Goal: Transaction & Acquisition: Purchase product/service

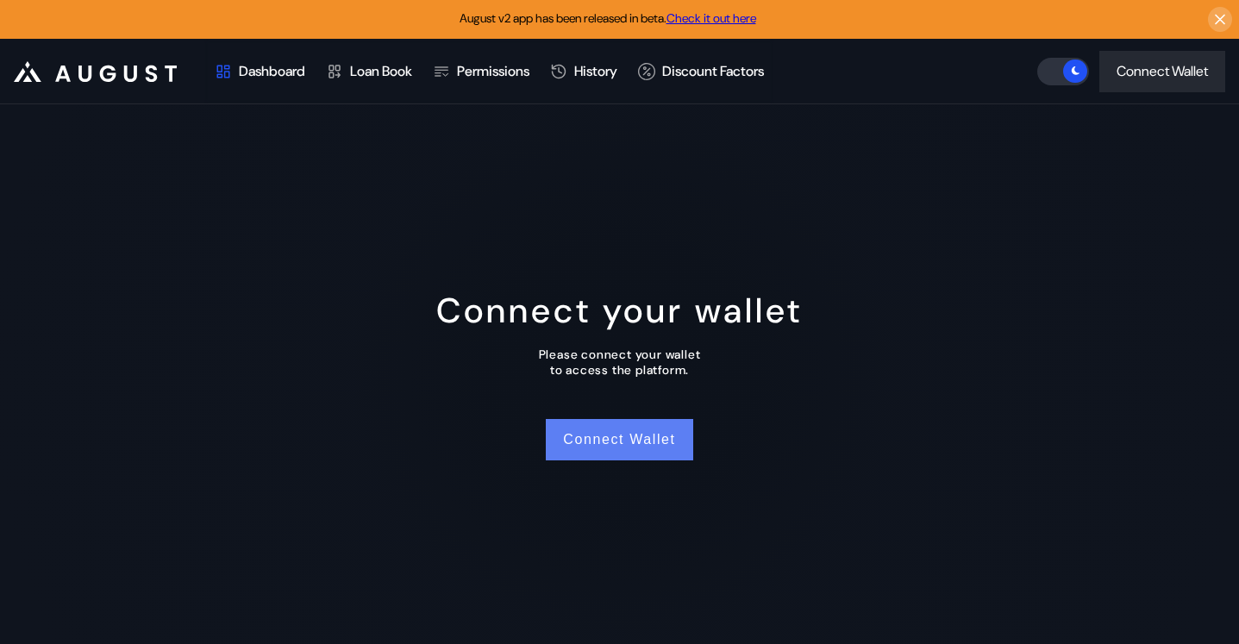
click at [598, 435] on button "Connect Wallet" at bounding box center [619, 439] width 147 height 41
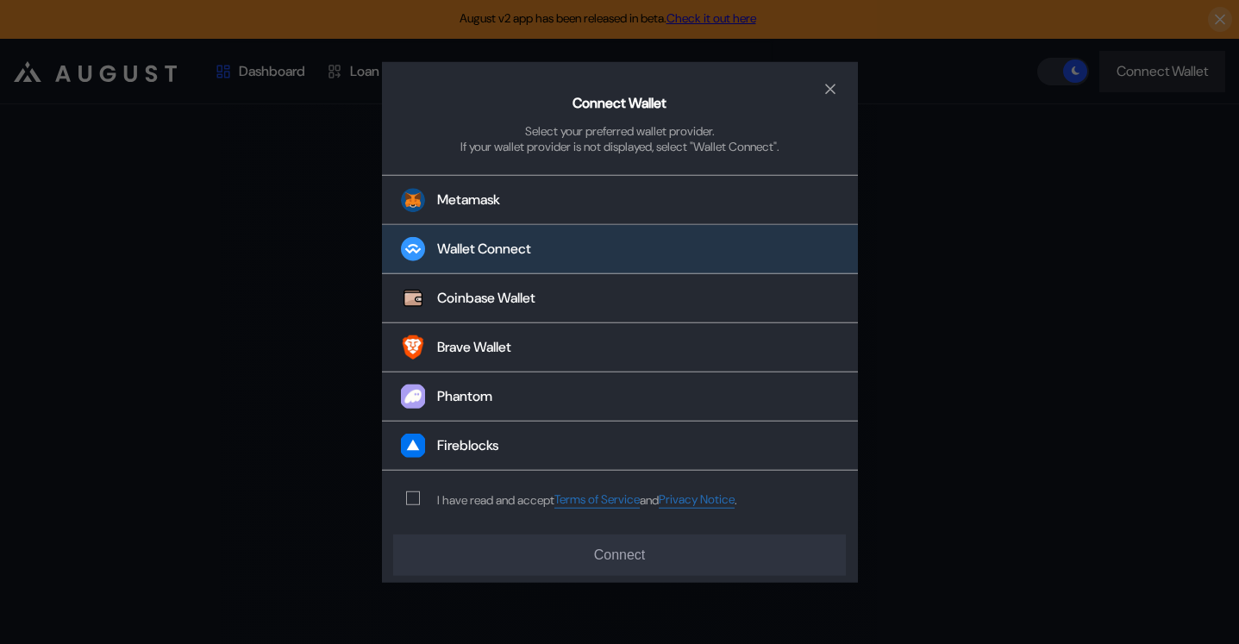
click at [480, 256] on div "Wallet Connect" at bounding box center [484, 250] width 94 height 18
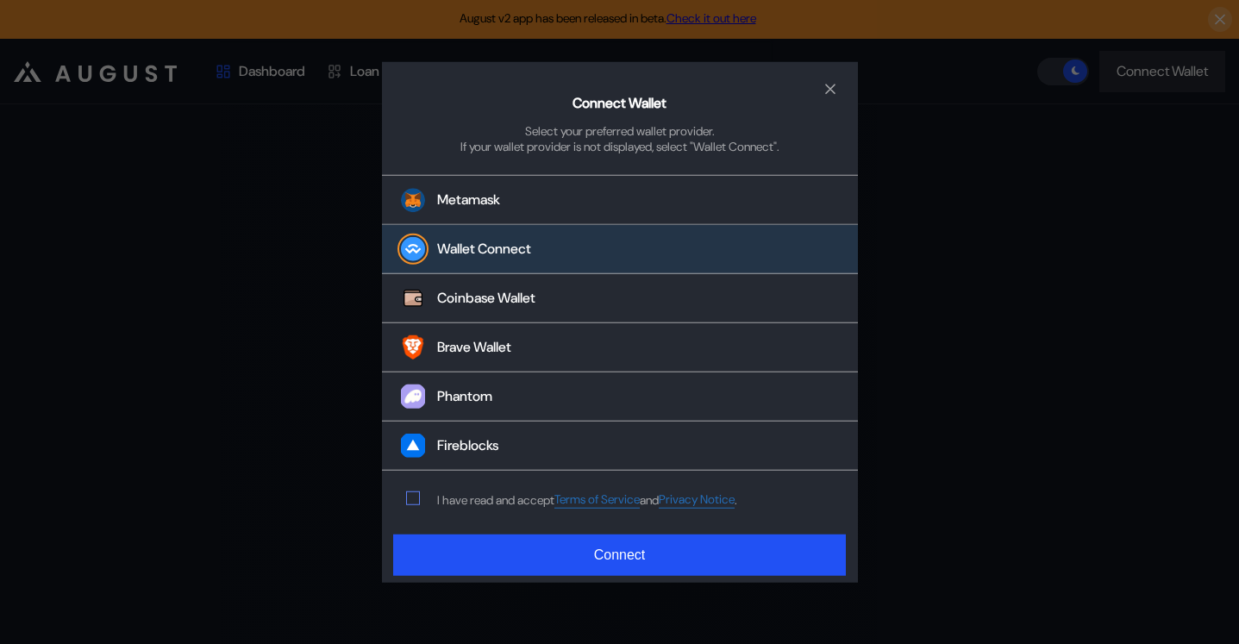
click at [416, 504] on span "modal" at bounding box center [413, 498] width 12 height 12
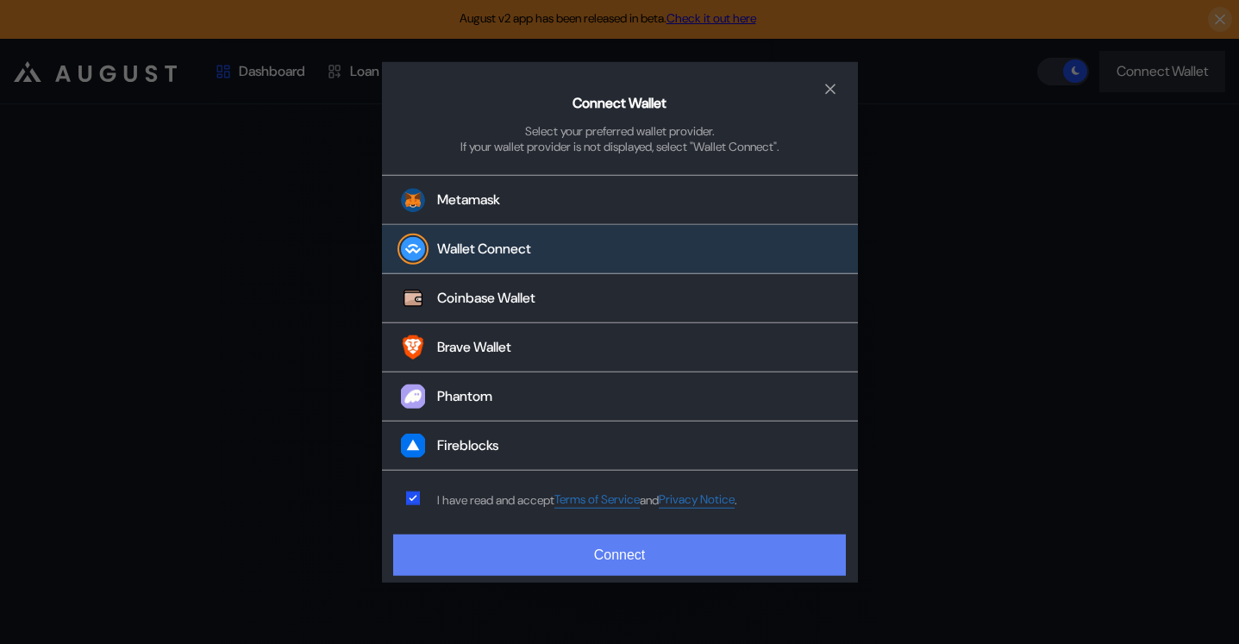
click at [603, 550] on button "Connect" at bounding box center [619, 555] width 452 height 41
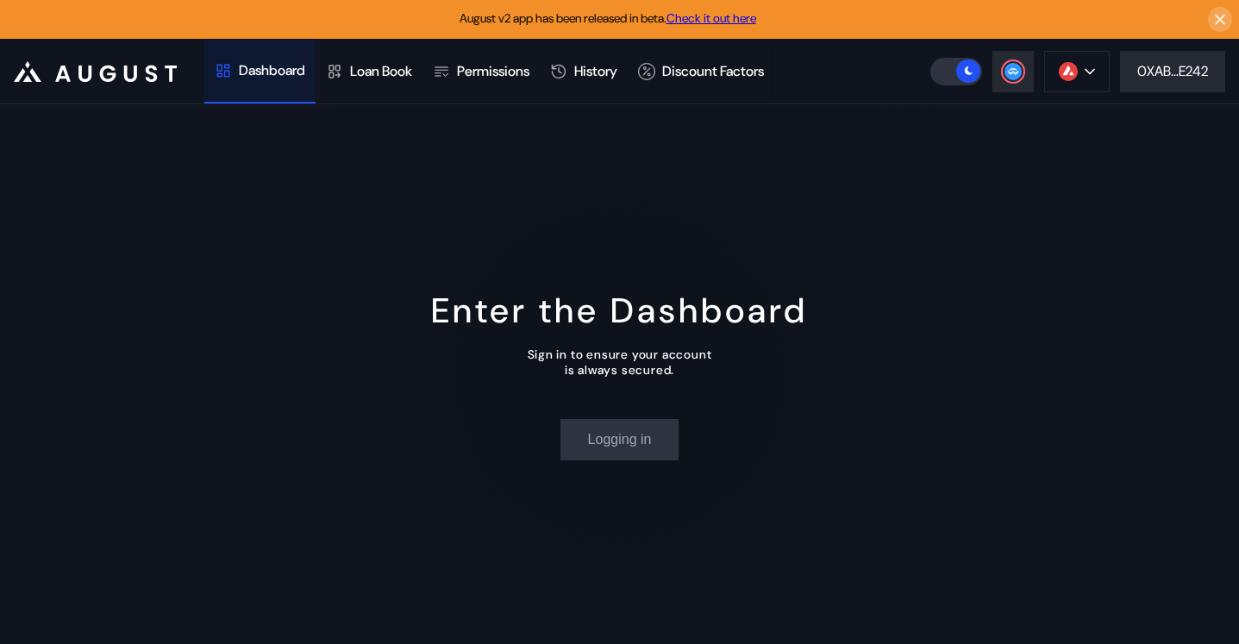
click at [98, 635] on div "Enter the Dashboard Sign in to ensure your account is always secured. Logging in" at bounding box center [619, 374] width 1239 height 540
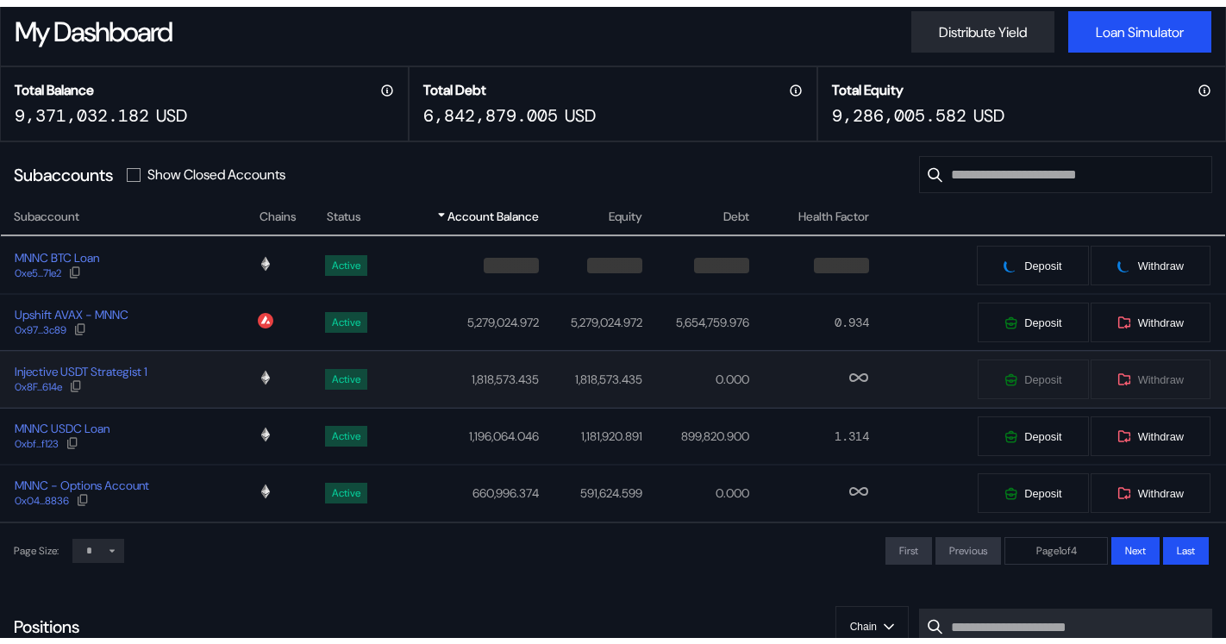
scroll to position [119, 0]
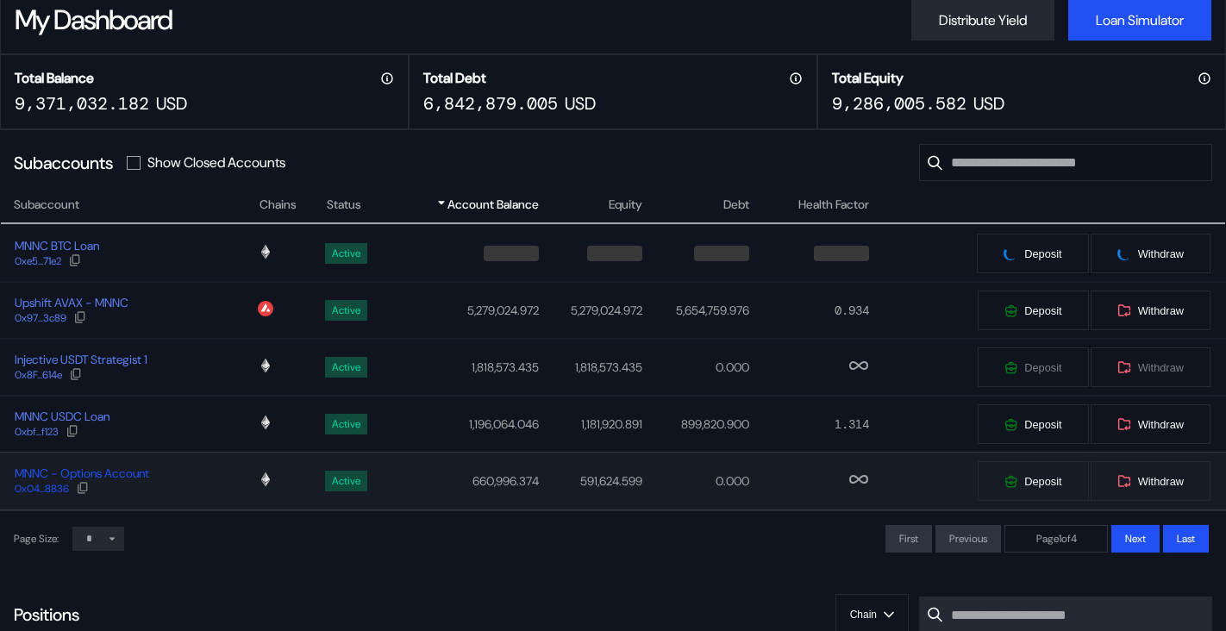
click at [128, 472] on div "MNNC - Options Account" at bounding box center [82, 474] width 135 height 16
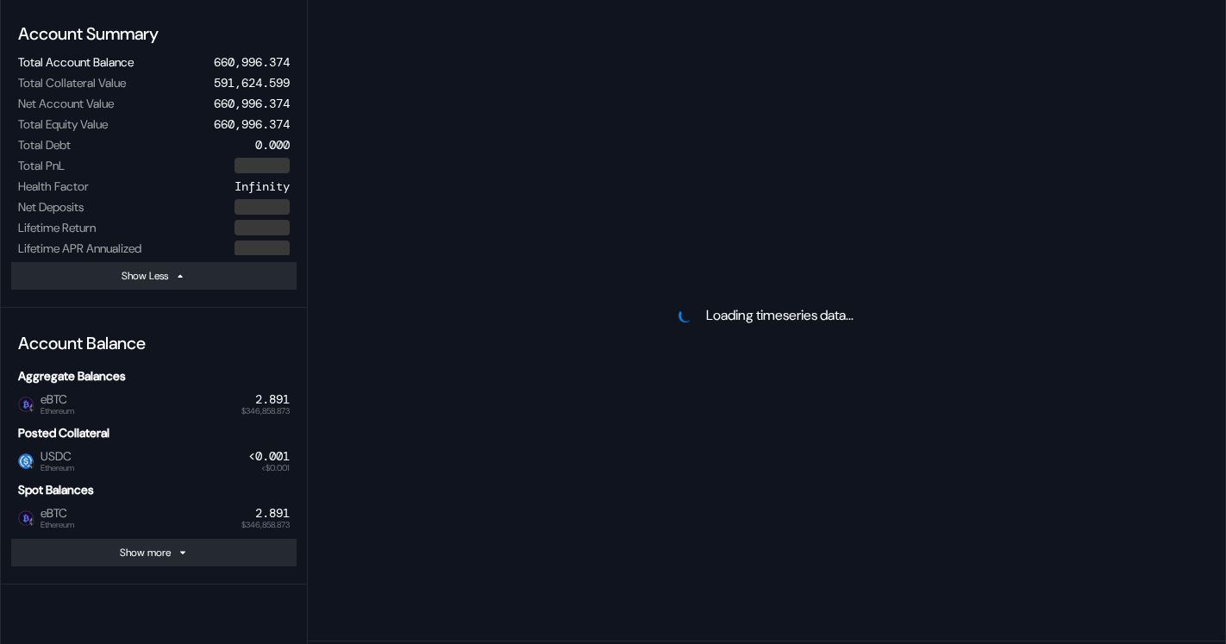
scroll to position [189, 0]
select select "*"
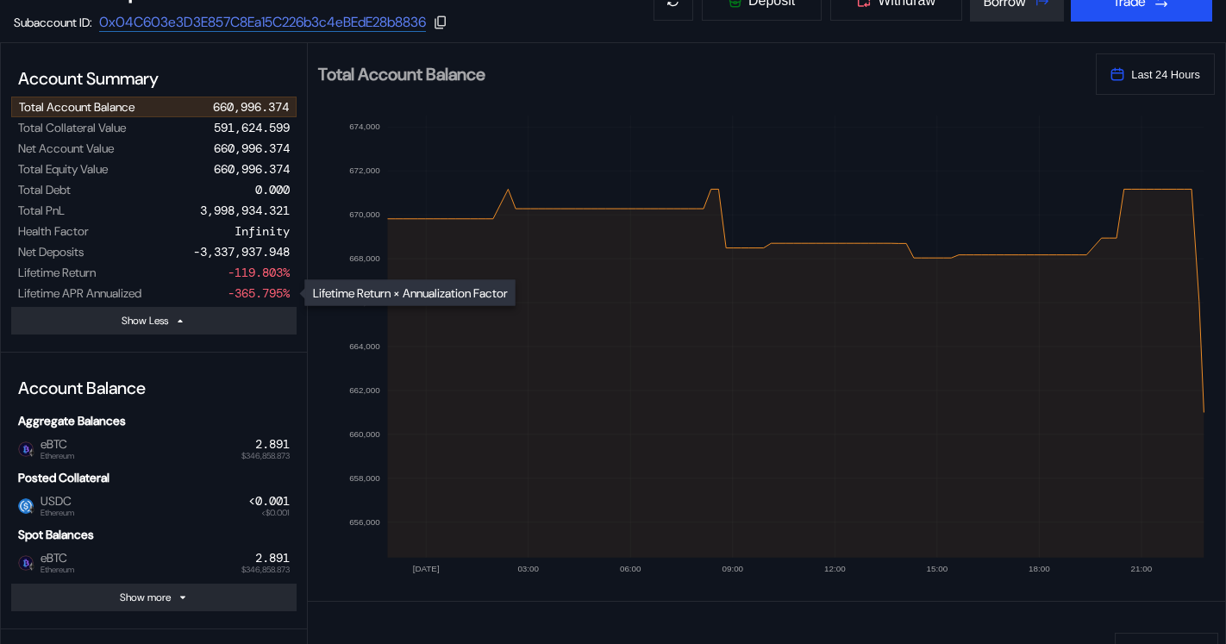
scroll to position [147, 0]
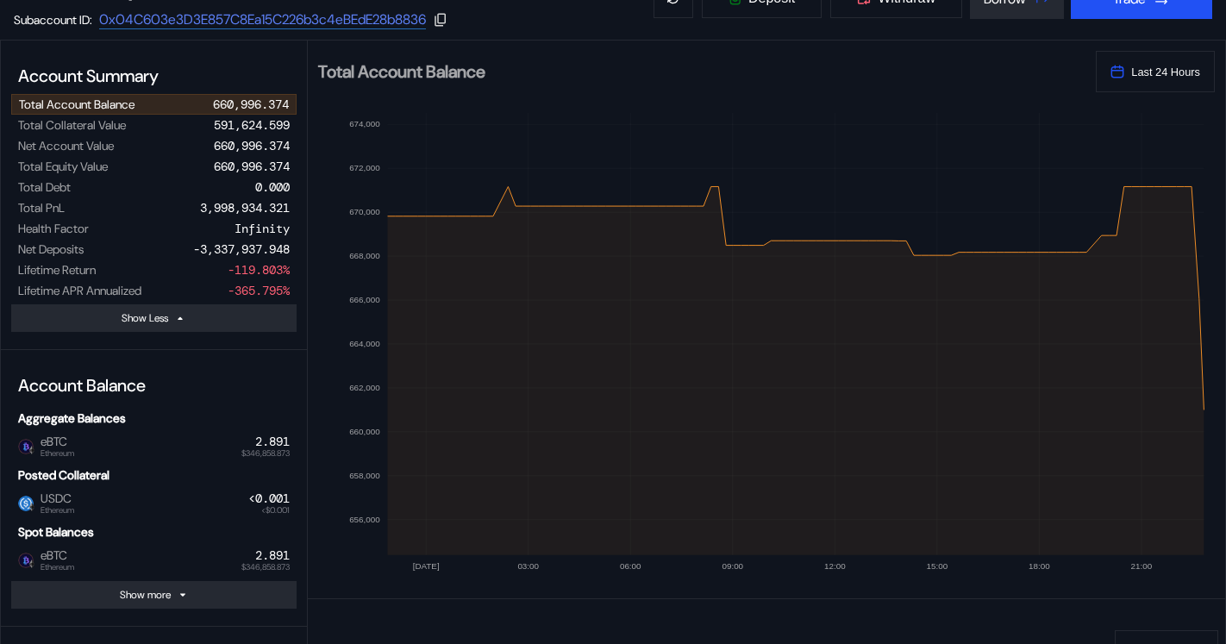
click at [80, 438] on div "eBTC Ethereum   $346,858.873 2.891" at bounding box center [153, 447] width 285 height 28
click at [68, 443] on span "eBTC Ethereum" at bounding box center [54, 446] width 41 height 22
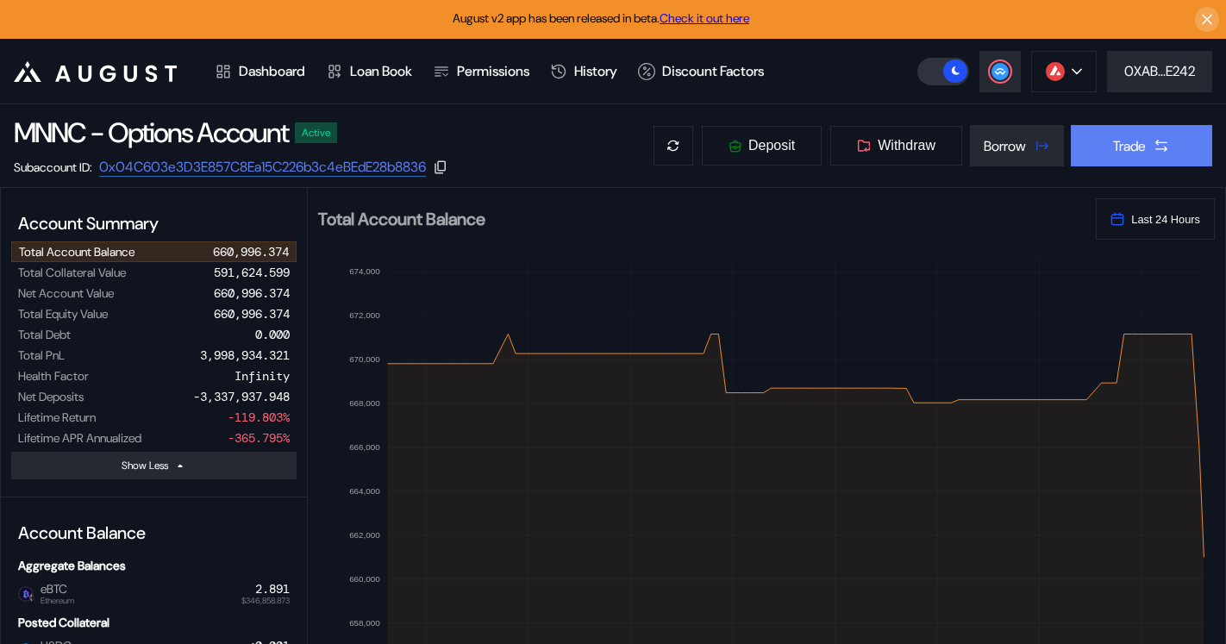
click at [1113, 150] on div "Trade" at bounding box center [1129, 146] width 33 height 18
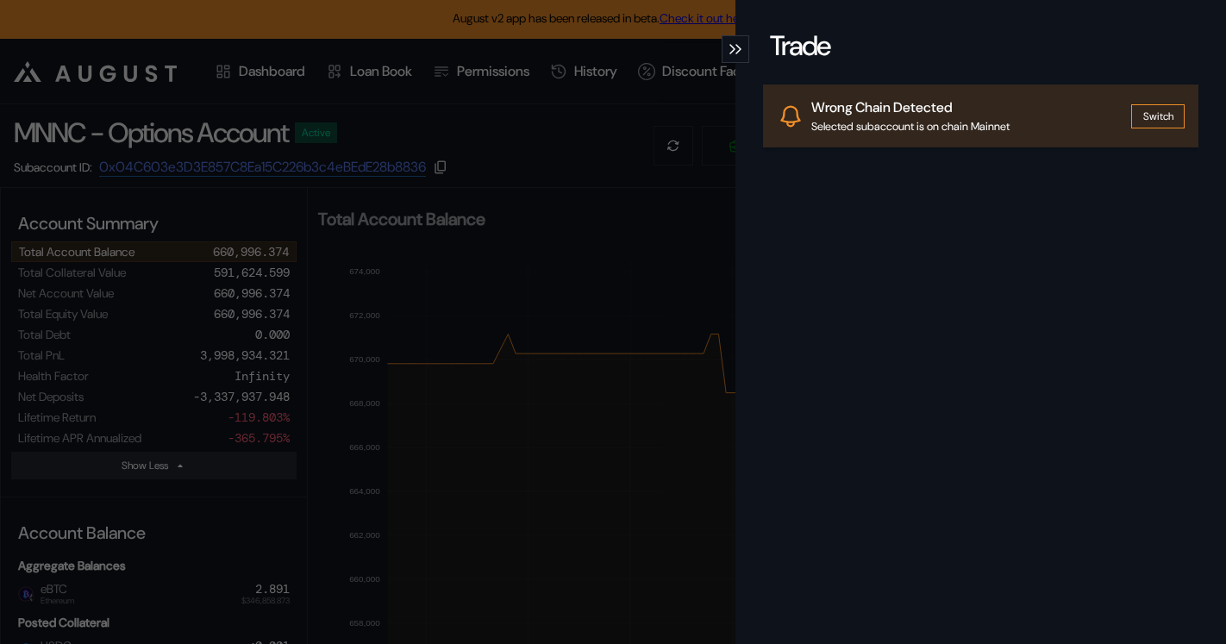
click at [1142, 116] on button "Switch" at bounding box center [1157, 116] width 53 height 24
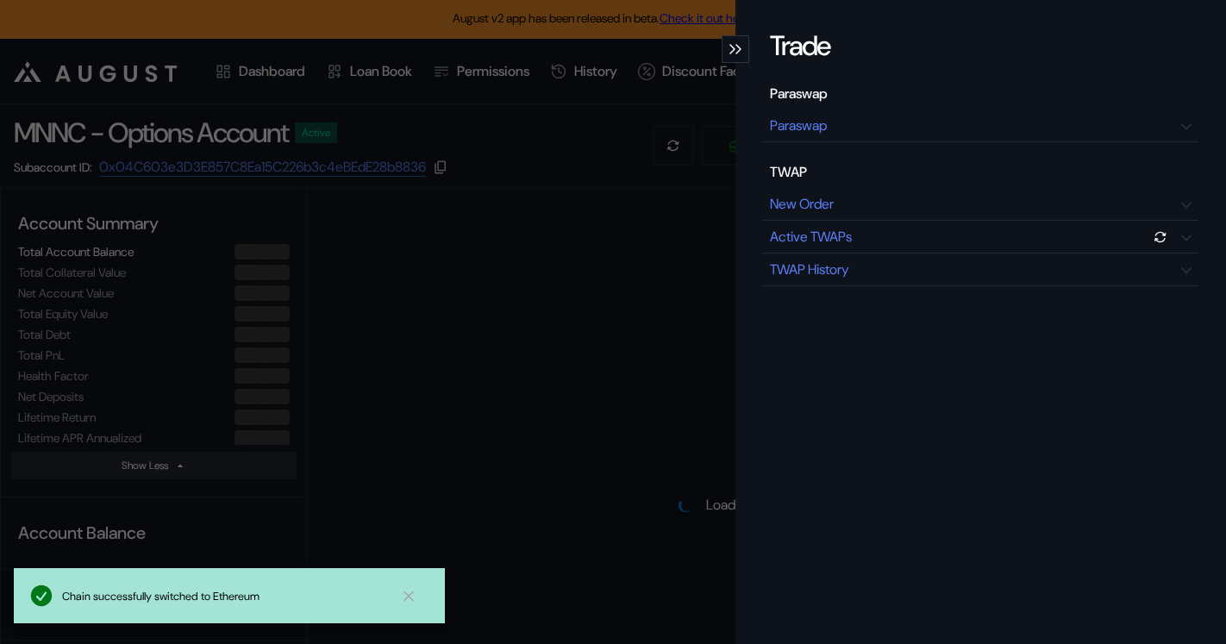
click at [559, 297] on div "Trade Paraswap Paraswap TWAP New Order Active TWAPs TWAP History" at bounding box center [613, 322] width 1226 height 644
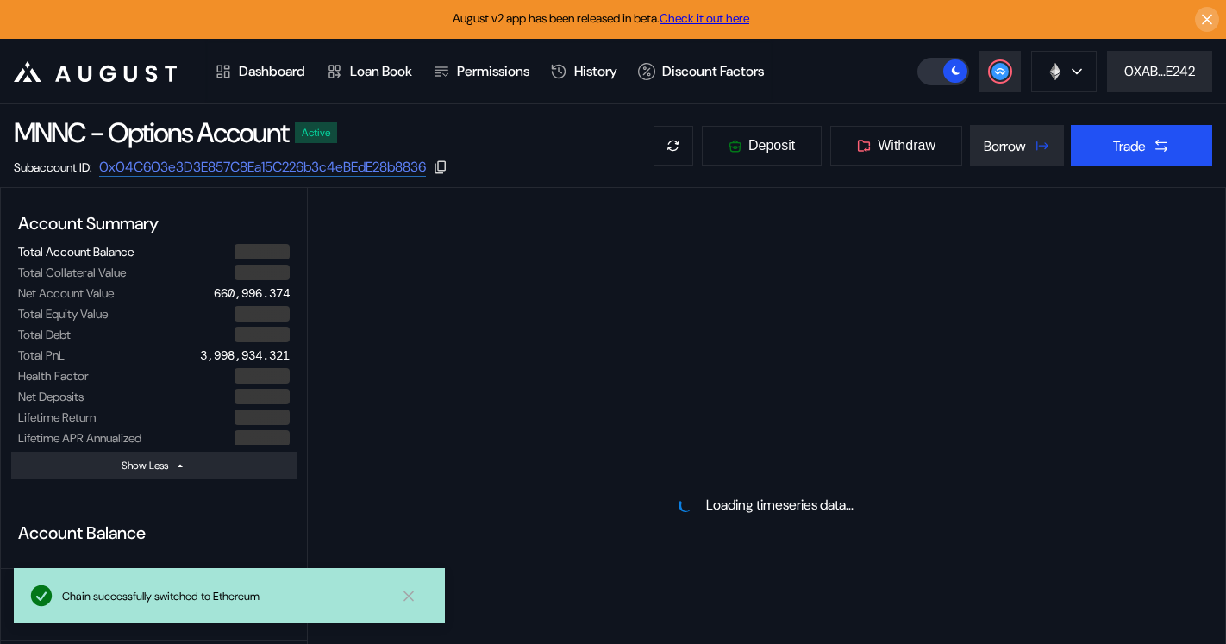
select select "*"
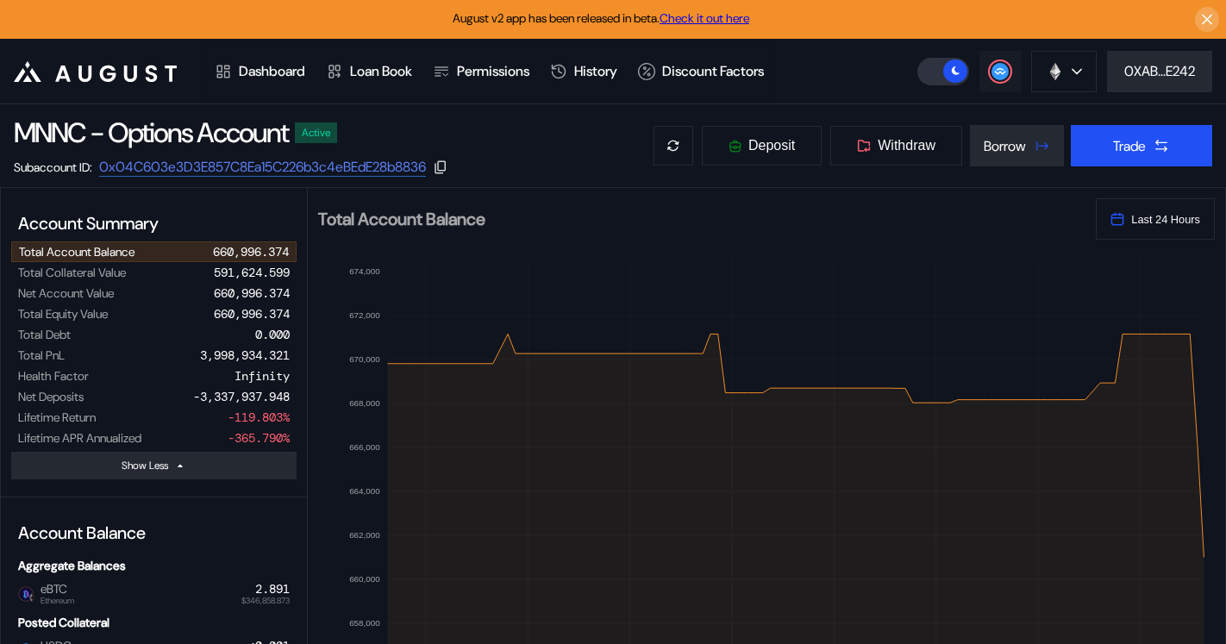
click at [994, 78] on circle at bounding box center [1000, 71] width 17 height 17
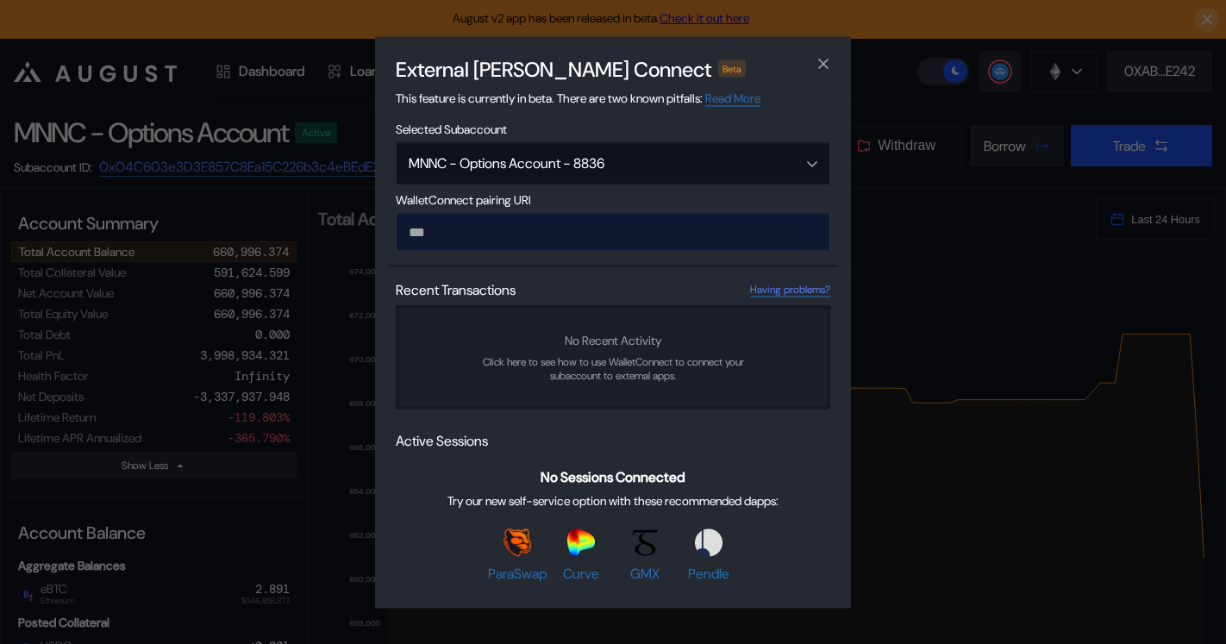
type input "**********"
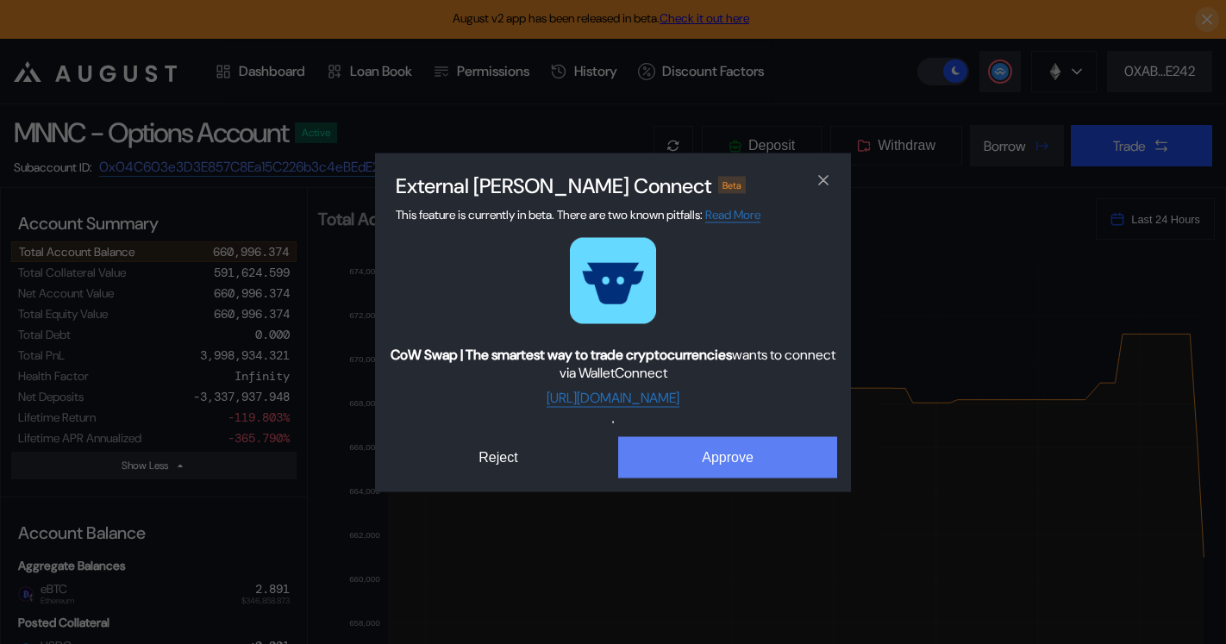
click at [711, 460] on button "Approve" at bounding box center [727, 456] width 219 height 41
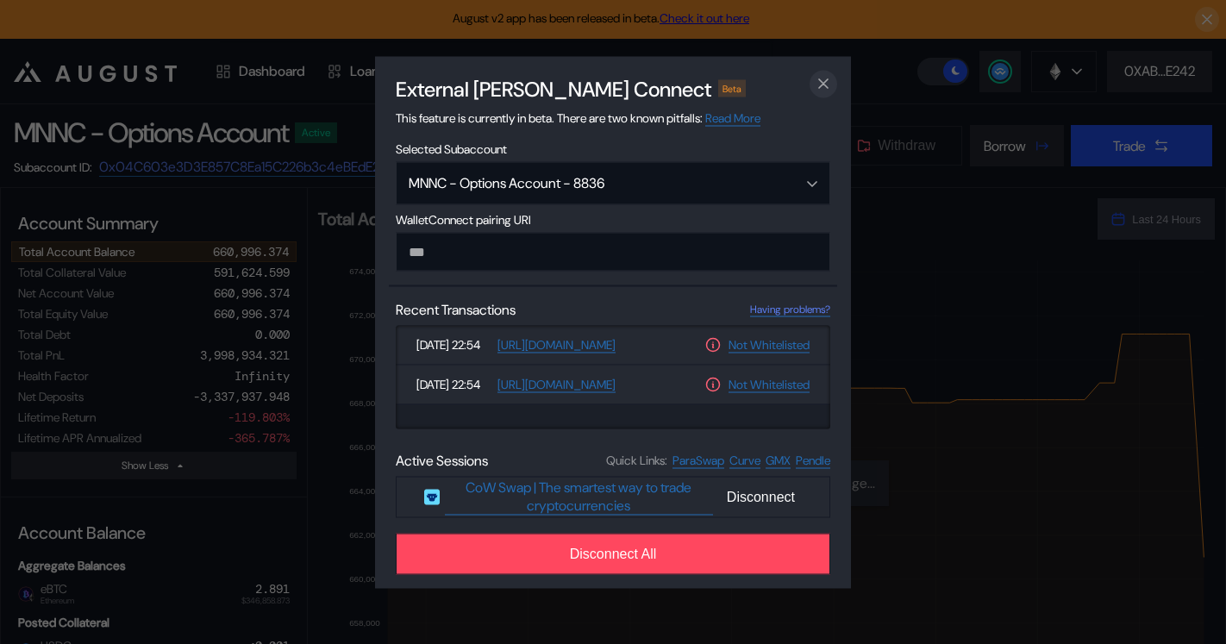
click at [822, 82] on icon "close modal" at bounding box center [823, 83] width 9 height 9
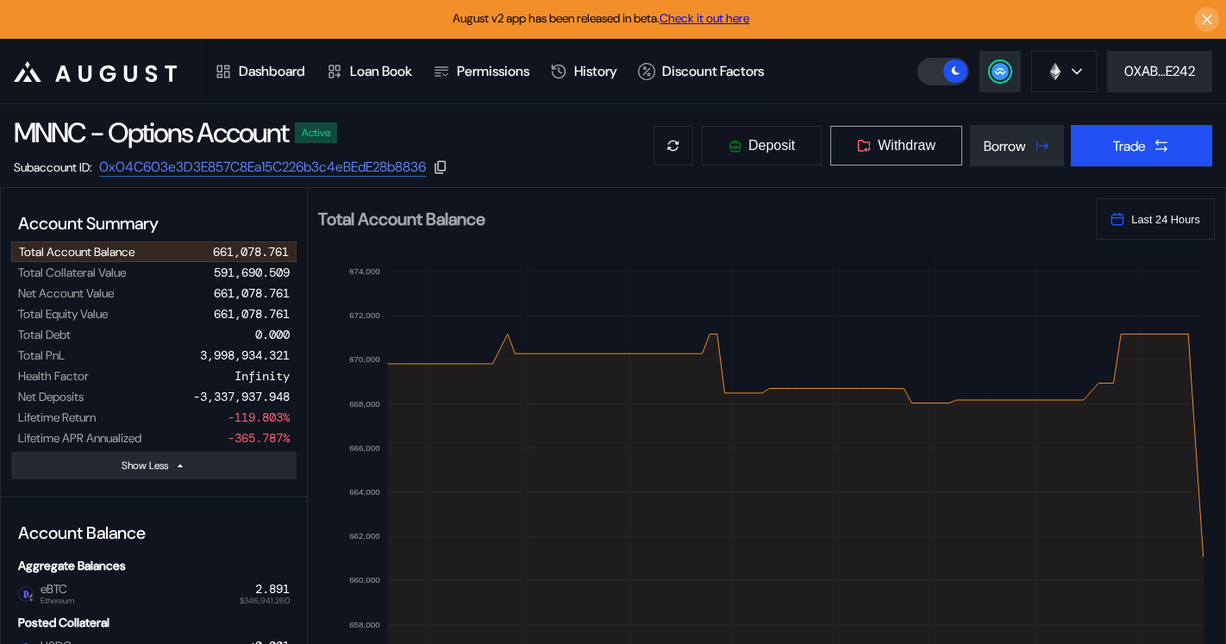
click at [878, 147] on span "Withdraw" at bounding box center [907, 146] width 58 height 16
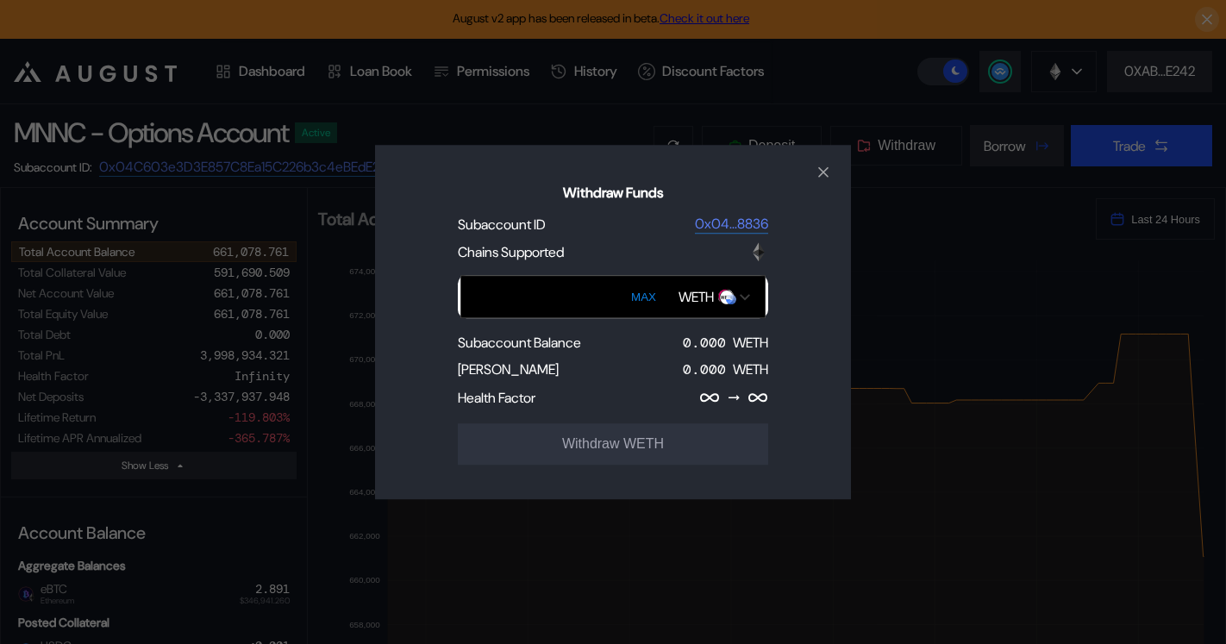
click at [746, 298] on img "Open menu for selecting token for payment" at bounding box center [745, 297] width 10 height 8
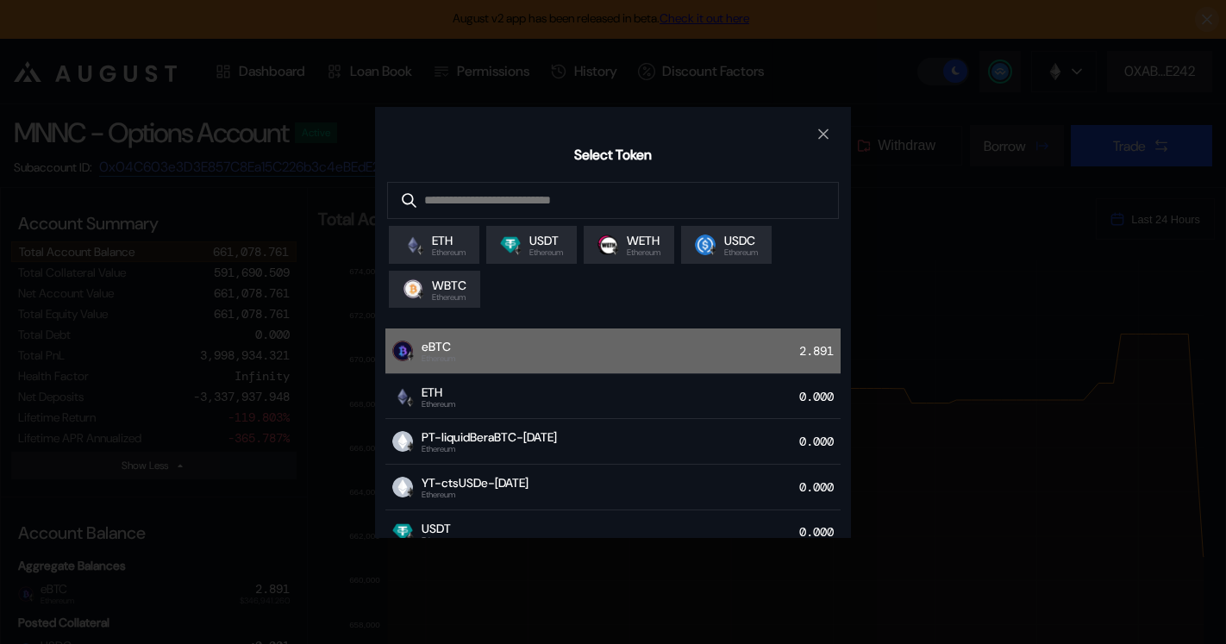
click at [460, 364] on div "eBTC Ethereum 2.891" at bounding box center [612, 352] width 455 height 46
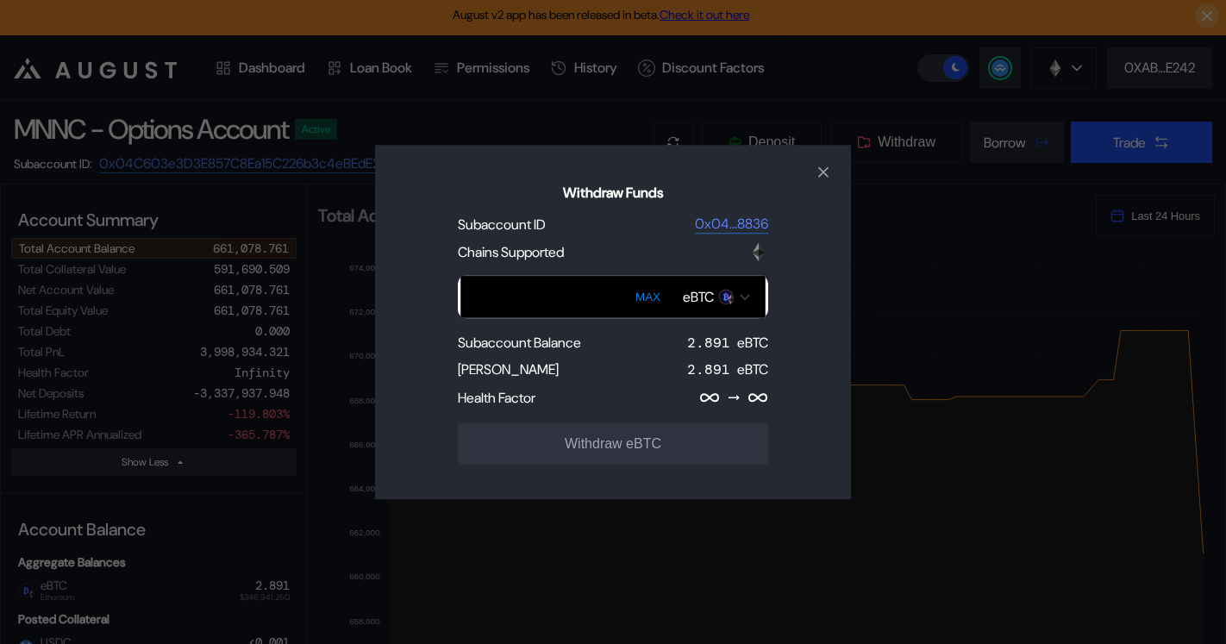
scroll to position [0, 0]
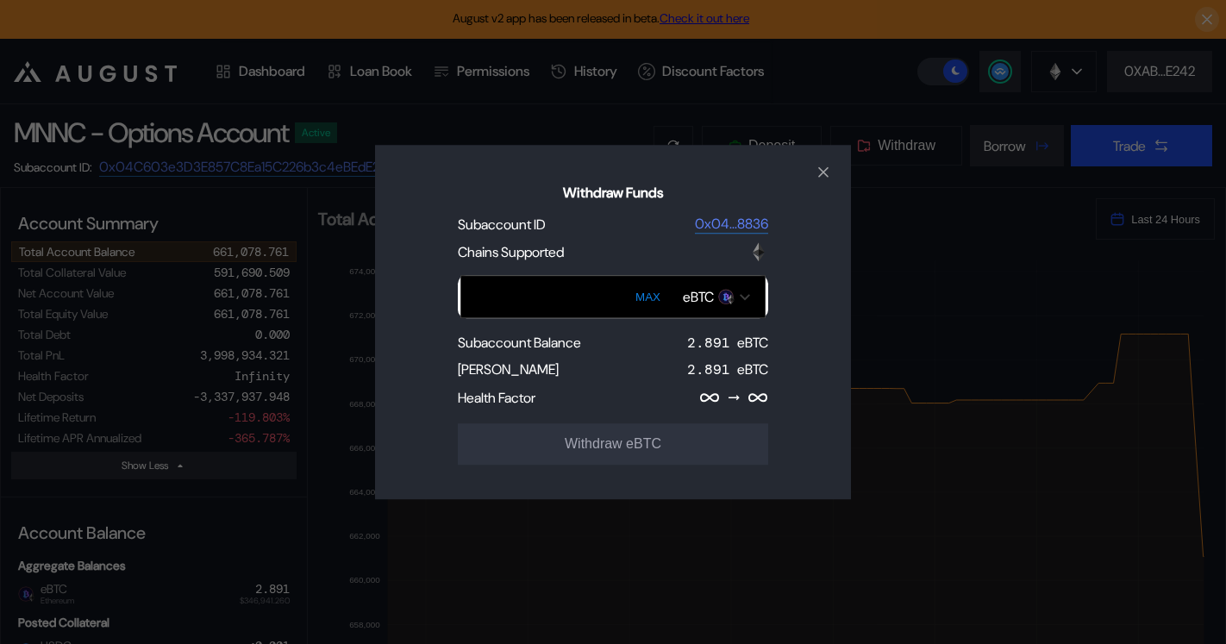
click at [656, 297] on button "MAX" at bounding box center [647, 297] width 35 height 40
type input "**********"
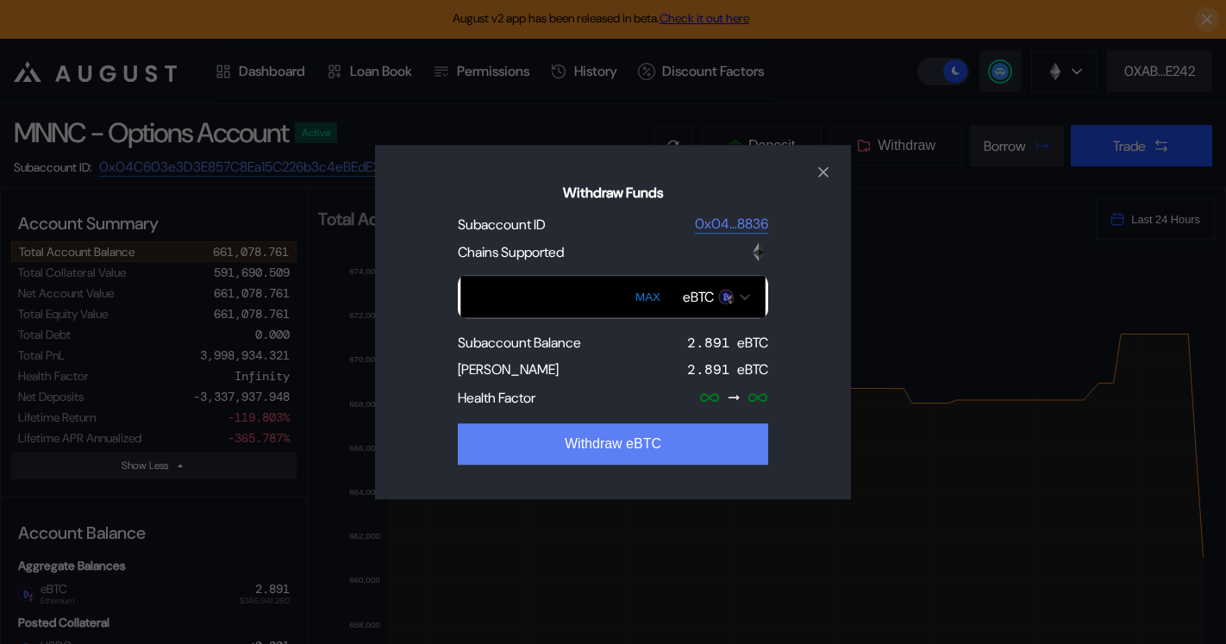
click at [598, 447] on button "Withdraw eBTC" at bounding box center [613, 443] width 310 height 41
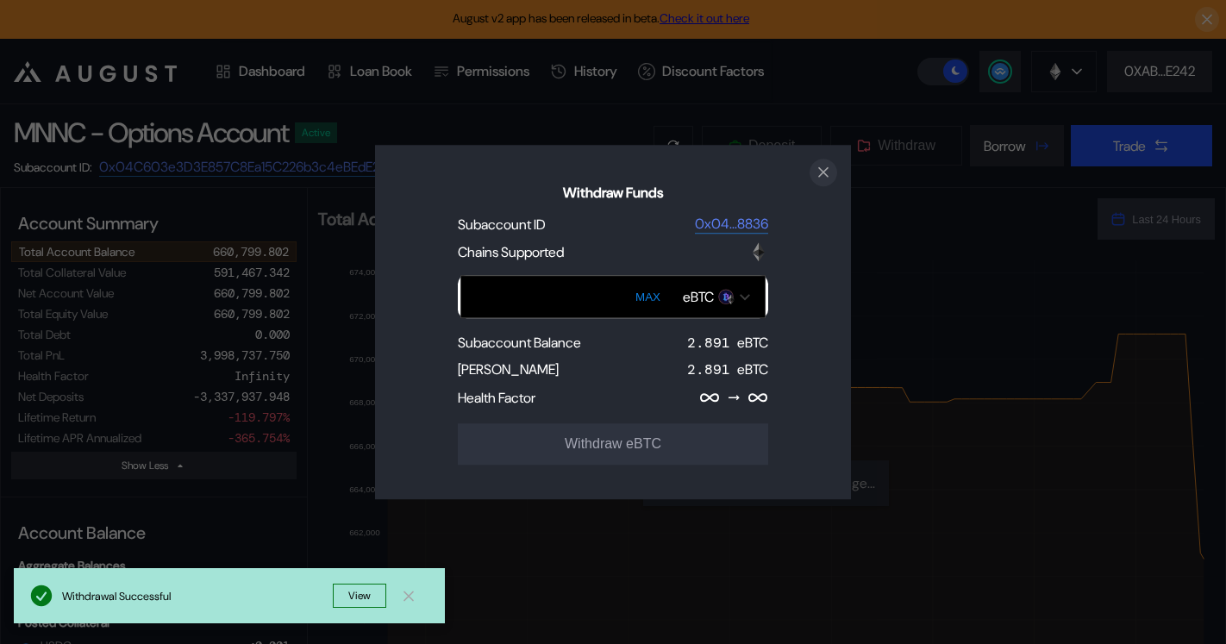
click at [823, 176] on icon "close modal" at bounding box center [823, 172] width 17 height 18
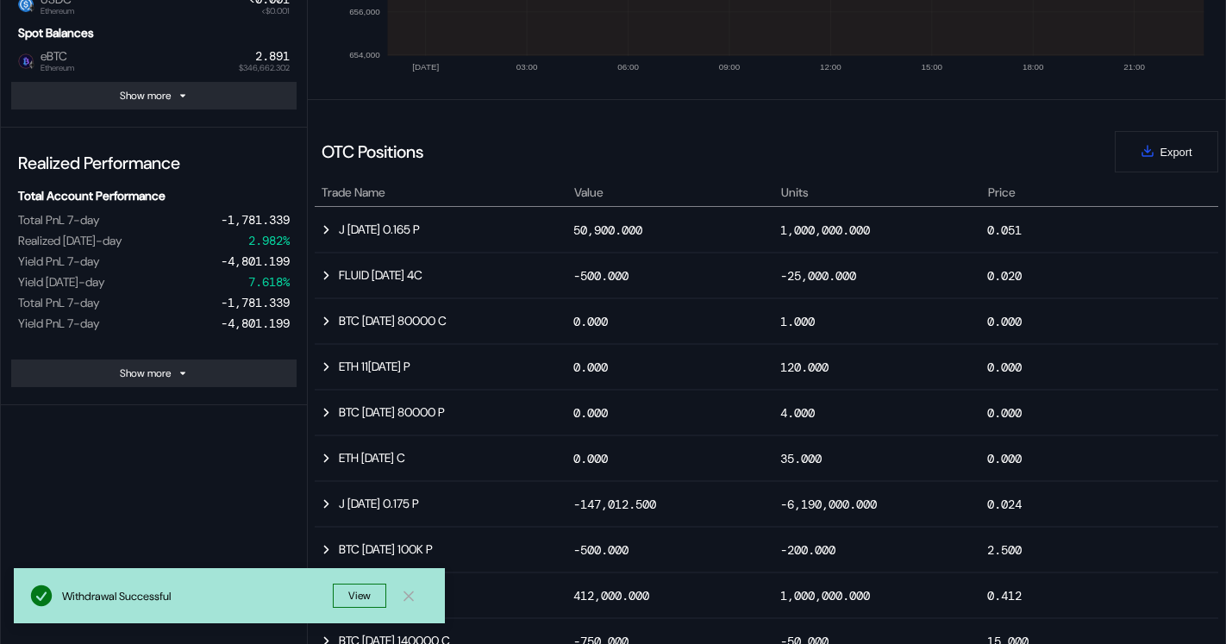
scroll to position [687, 0]
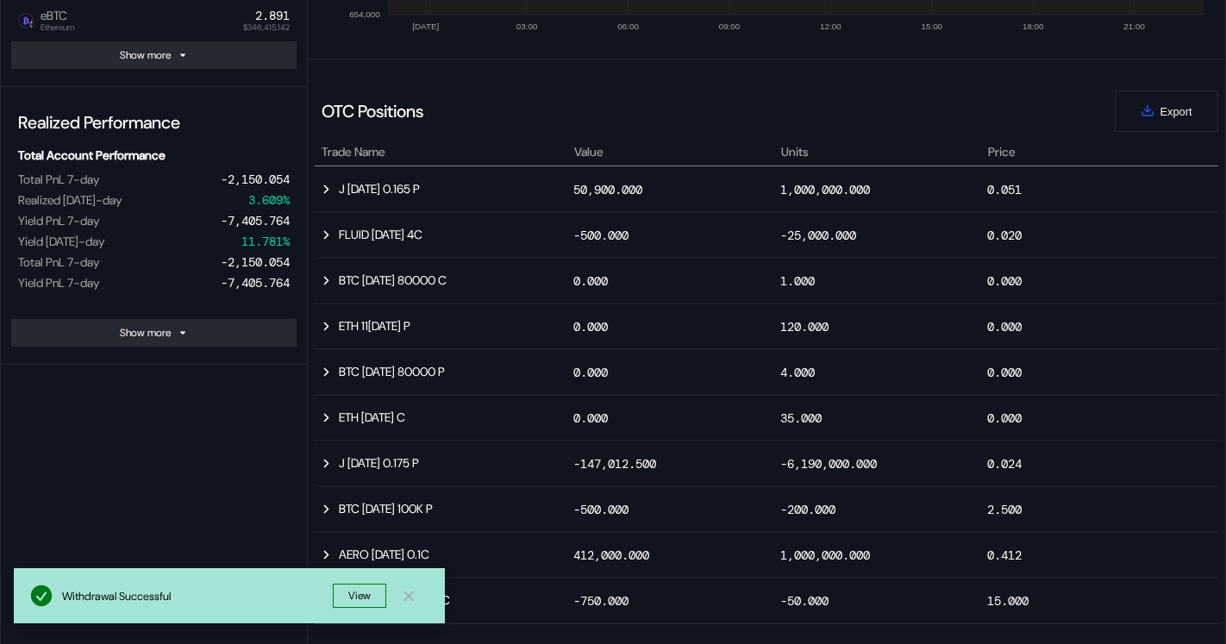
click at [367, 597] on button "View" at bounding box center [359, 596] width 53 height 24
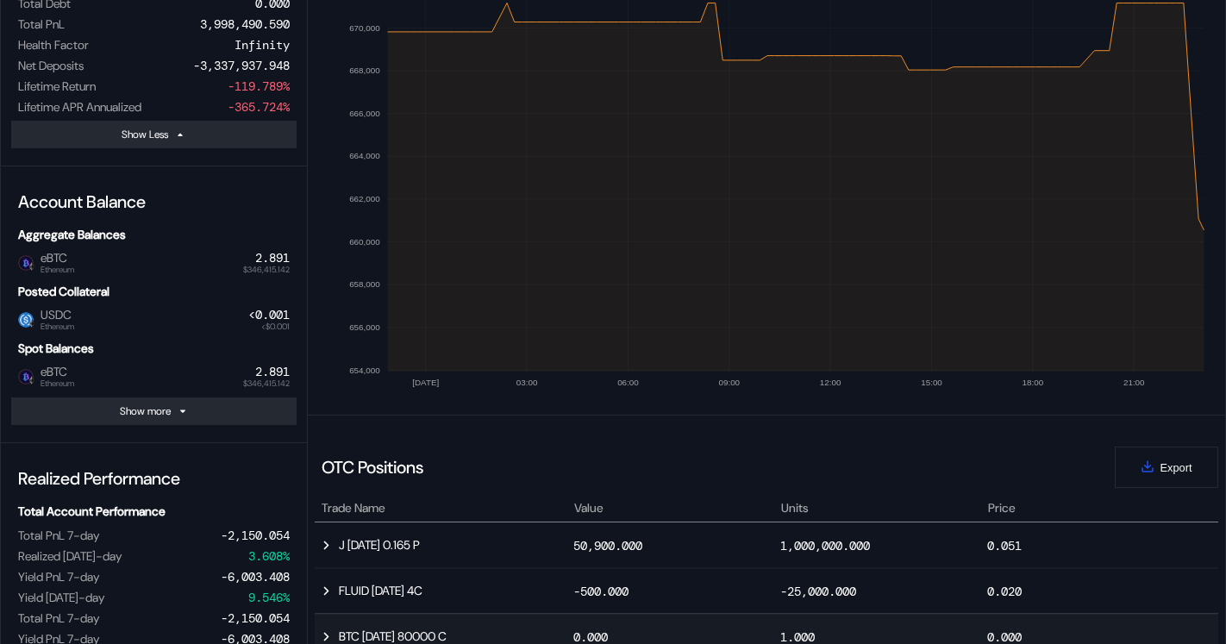
scroll to position [328, 0]
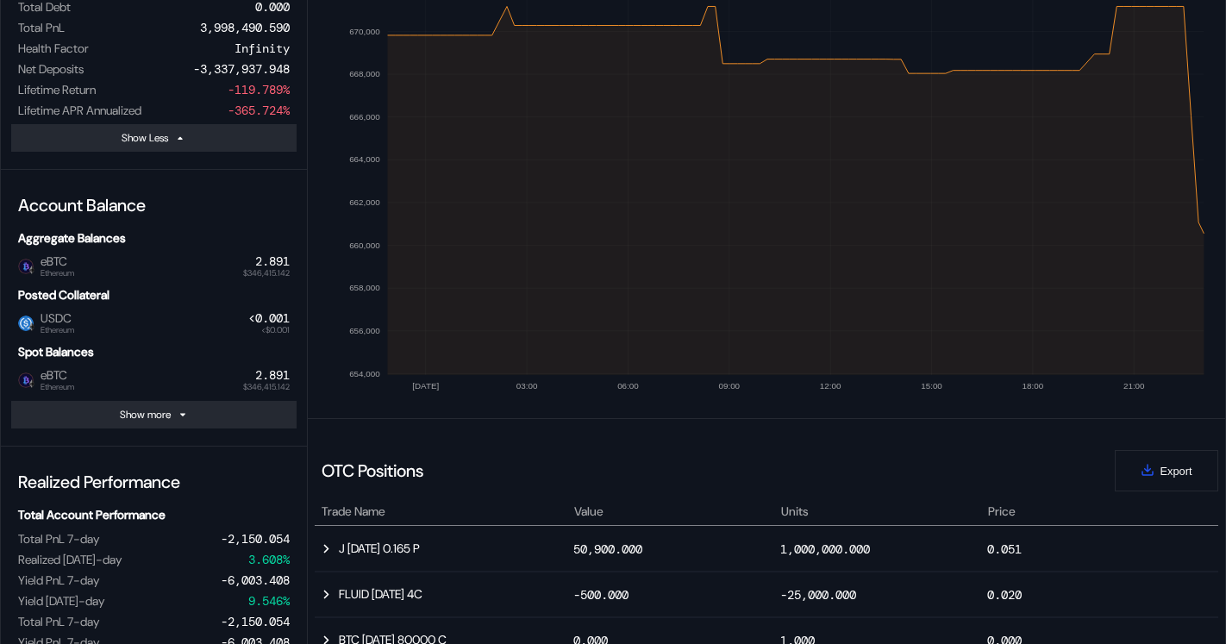
click at [72, 264] on span "eBTC Ethereum" at bounding box center [54, 265] width 41 height 22
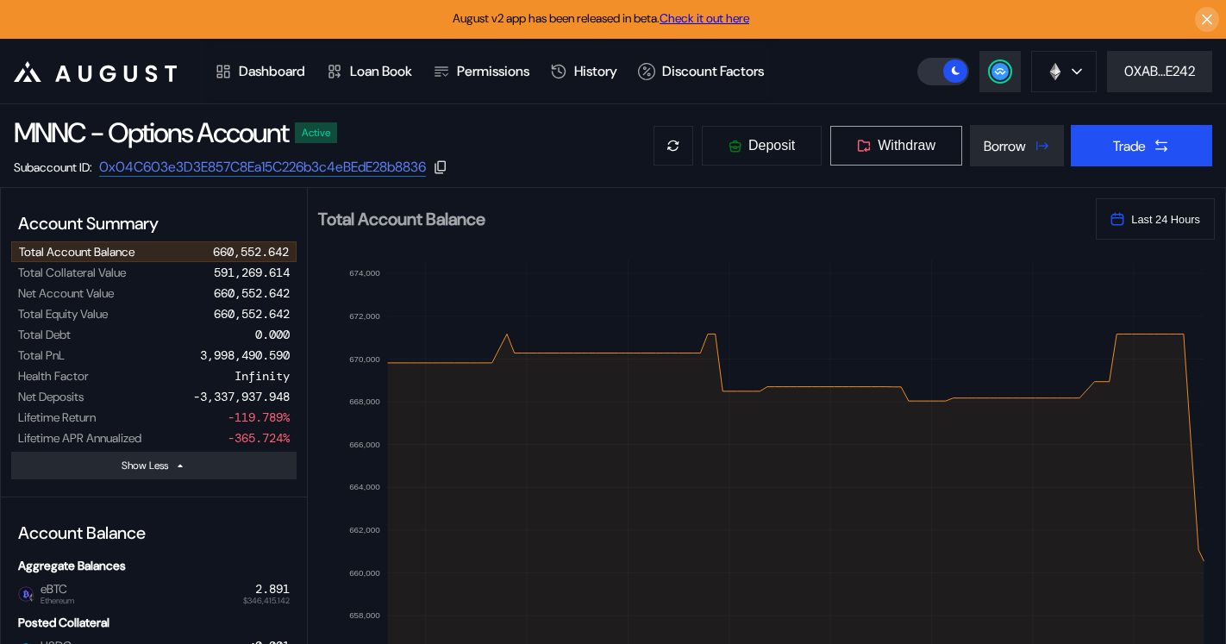
click at [907, 149] on span "Withdraw" at bounding box center [907, 146] width 58 height 16
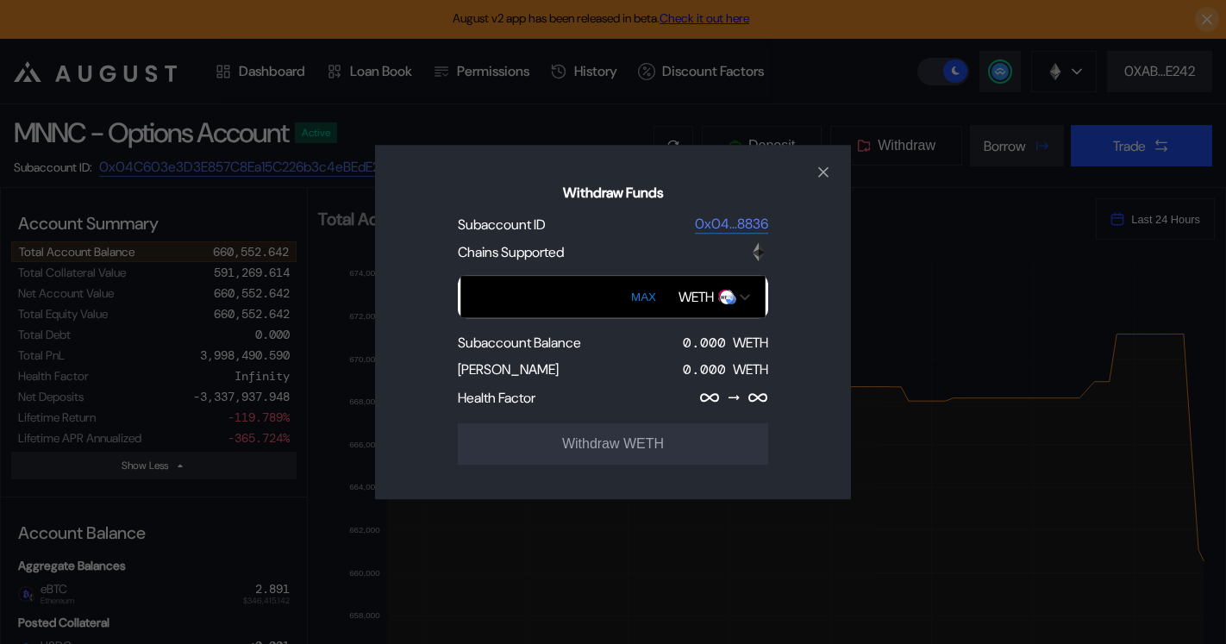
click at [638, 297] on button "MAX" at bounding box center [643, 297] width 35 height 40
type input "***"
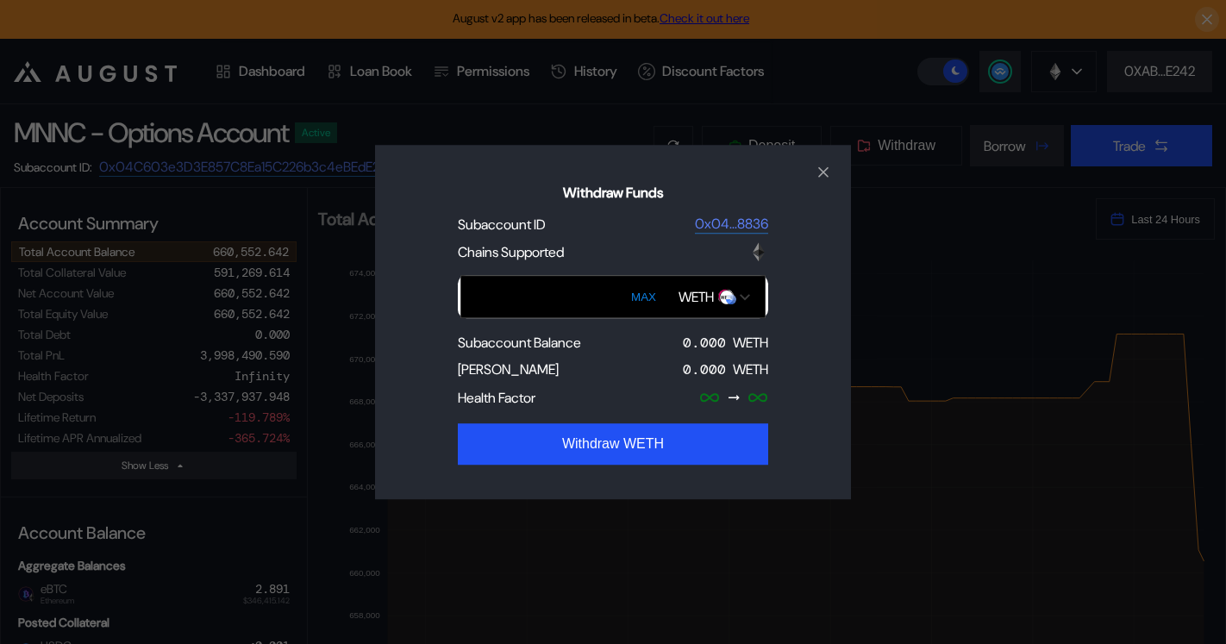
click at [217, 511] on div "Withdraw Funds Subaccount ID 0x04...8836 Chains Supported *** [PERSON_NAME] Sub…" at bounding box center [613, 322] width 1226 height 644
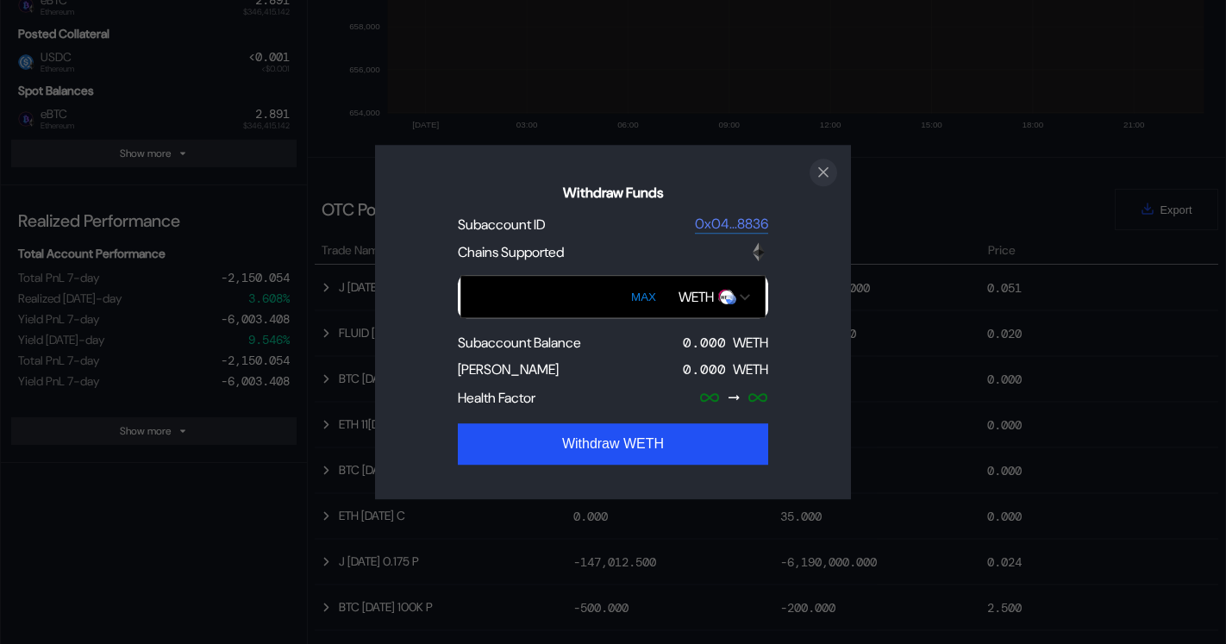
click at [826, 169] on icon "close modal" at bounding box center [823, 172] width 9 height 9
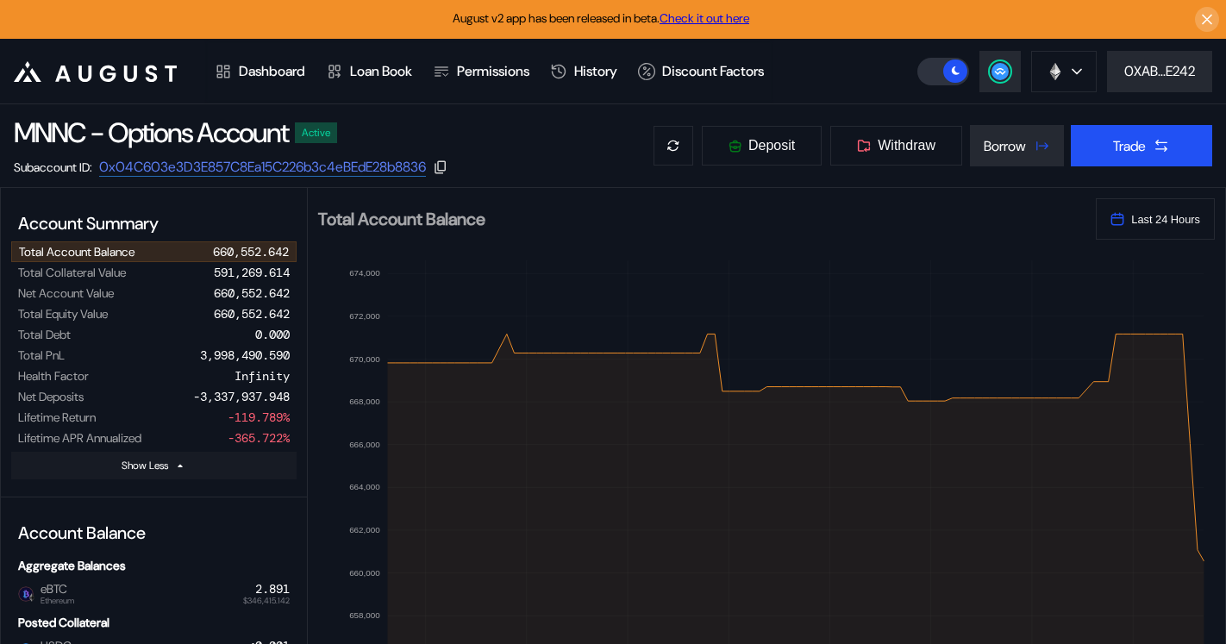
click at [116, 461] on button "Show Less" at bounding box center [153, 466] width 285 height 28
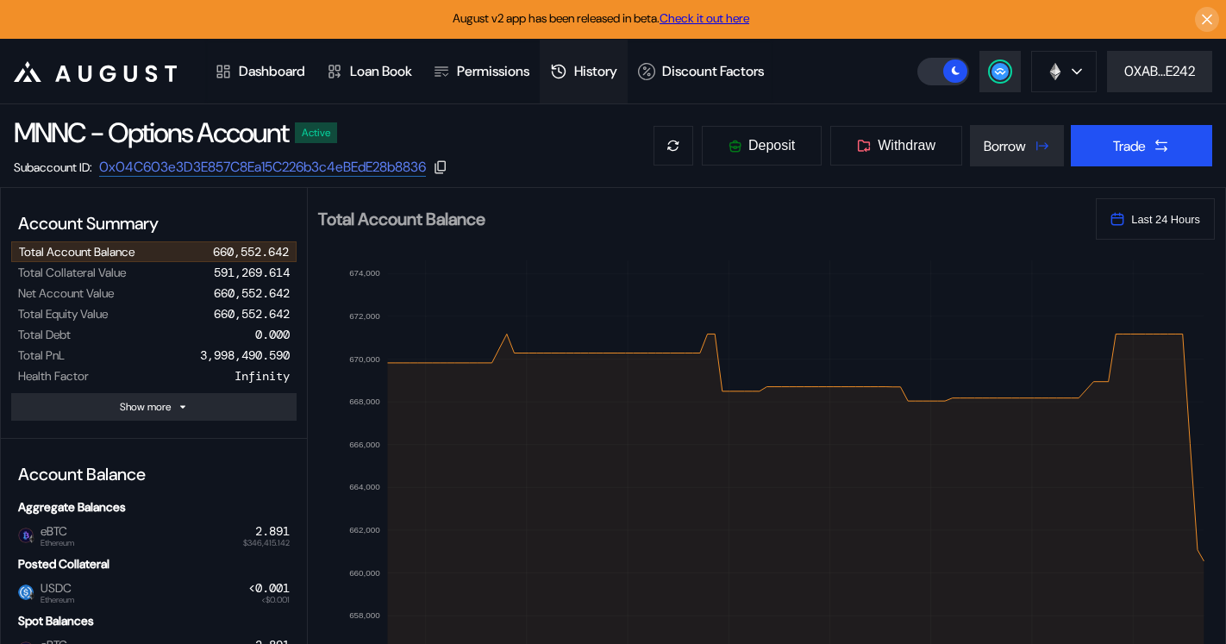
click at [591, 68] on div "History" at bounding box center [595, 71] width 43 height 18
select select "*"
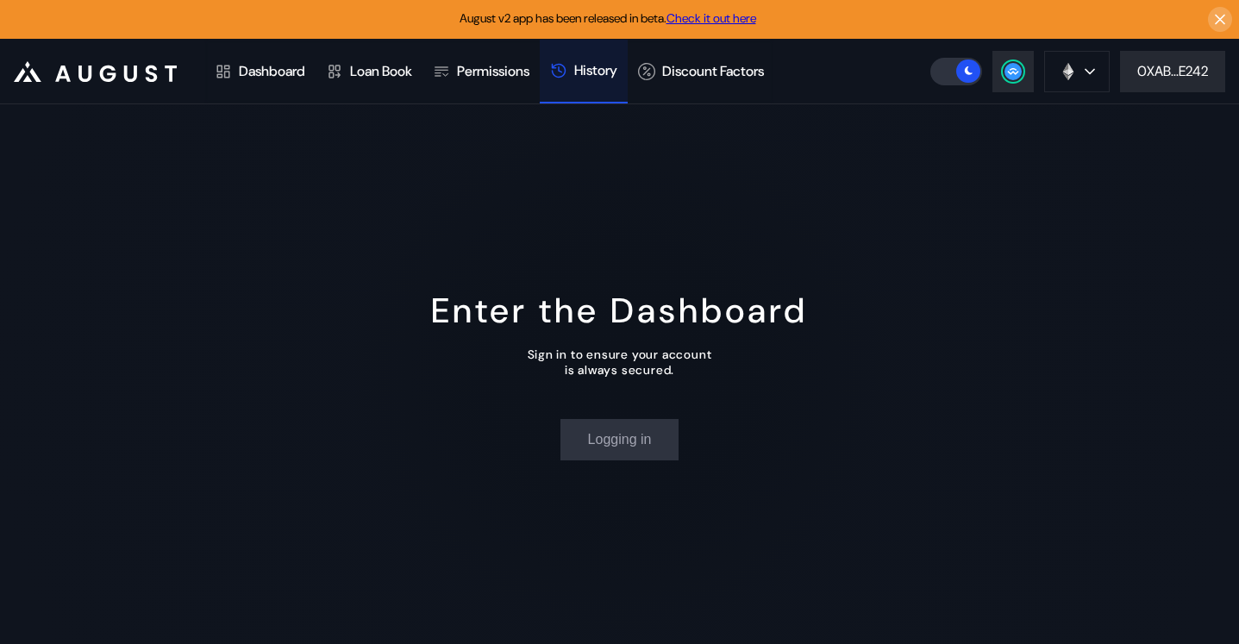
select select "*"
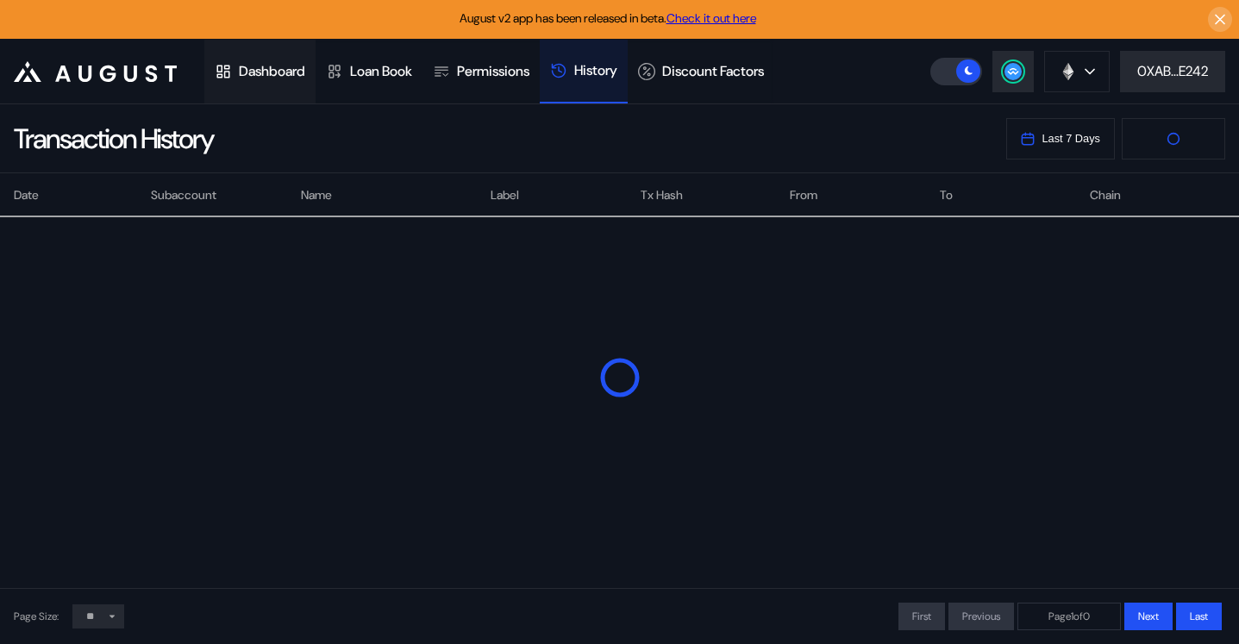
click at [255, 66] on div "Dashboard" at bounding box center [272, 71] width 66 height 18
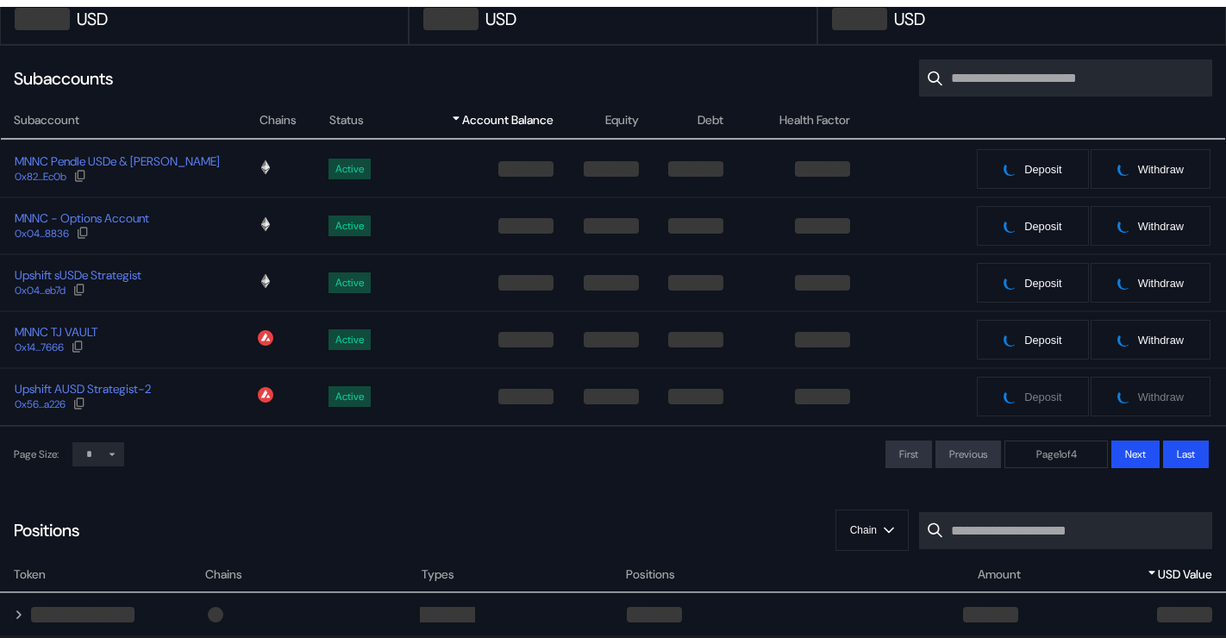
scroll to position [209, 0]
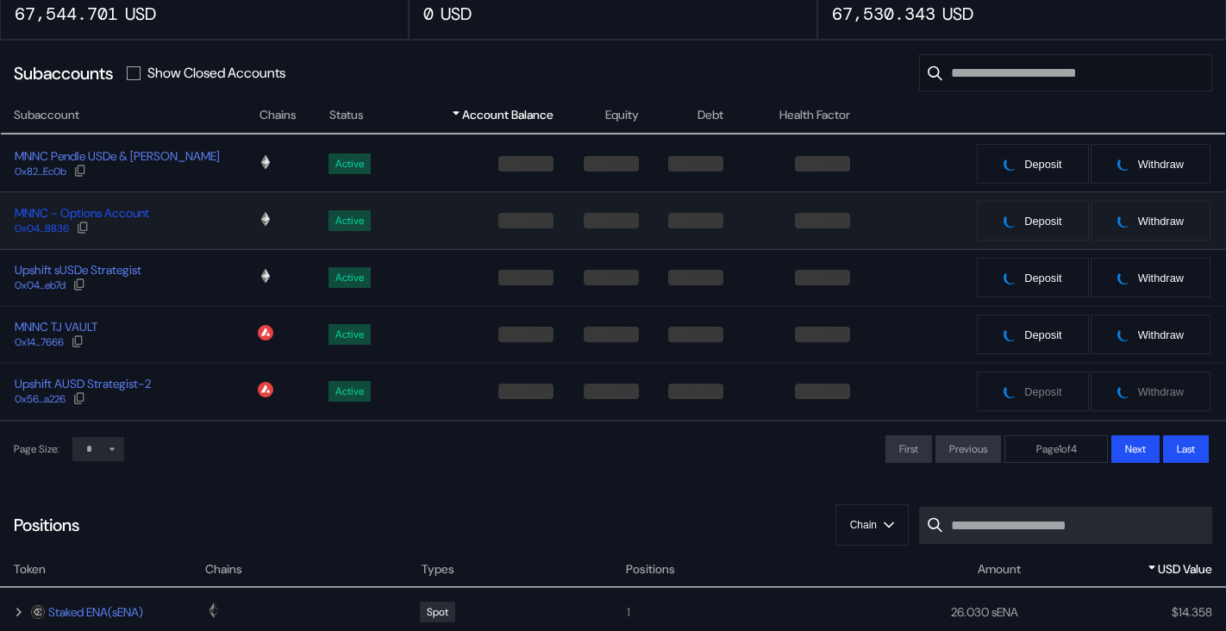
click at [104, 218] on div "MNNC - Options Account" at bounding box center [82, 213] width 135 height 16
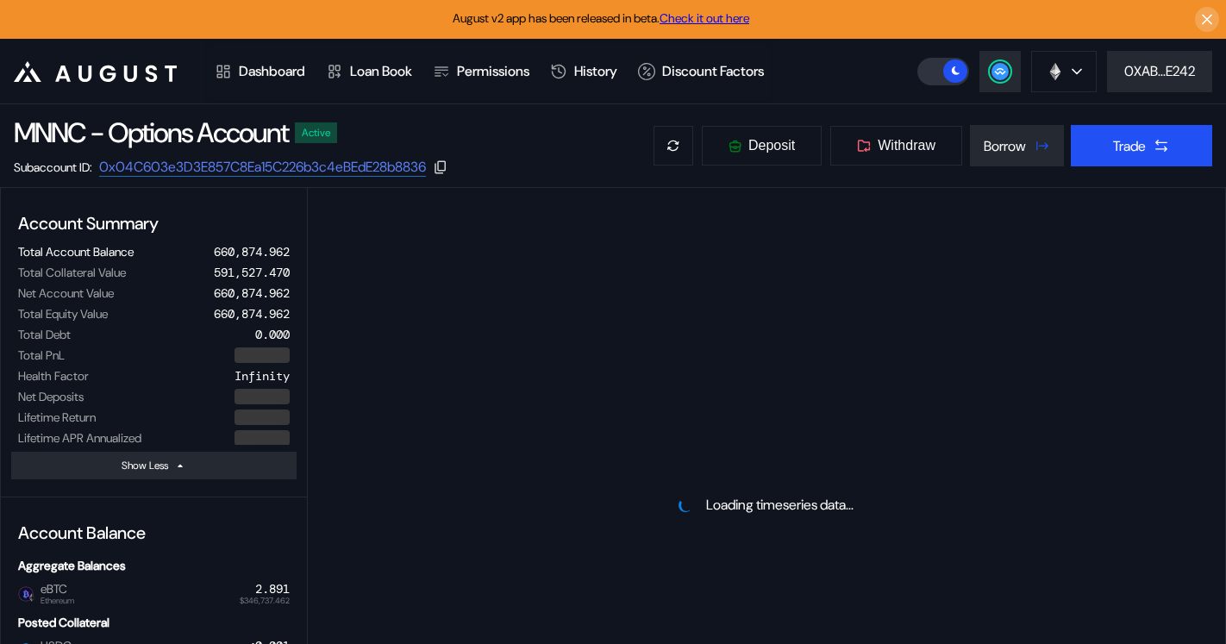
select select "*"
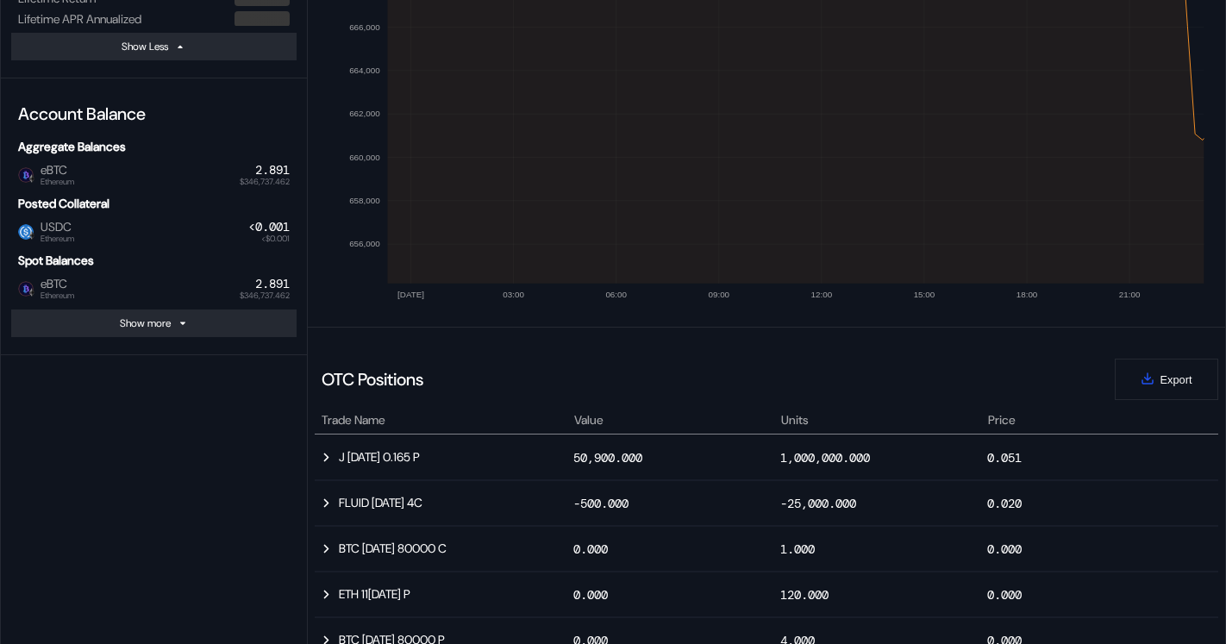
scroll to position [400, 0]
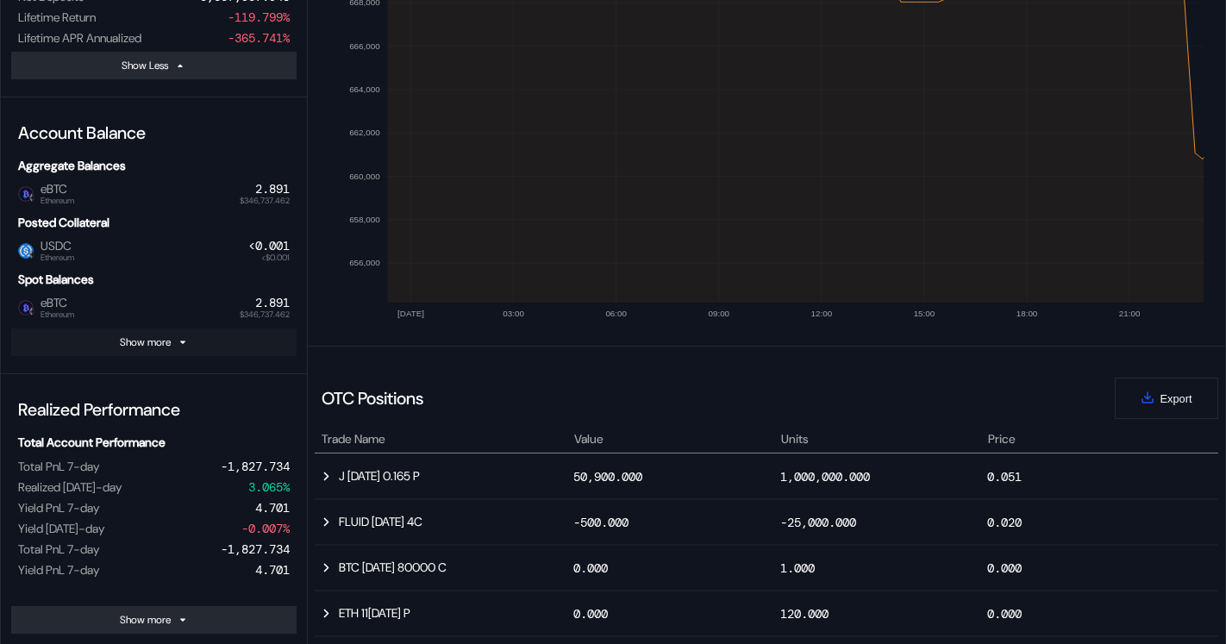
click at [132, 345] on div "Show more" at bounding box center [145, 342] width 51 height 14
click at [69, 197] on span "Ethereum" at bounding box center [58, 201] width 34 height 9
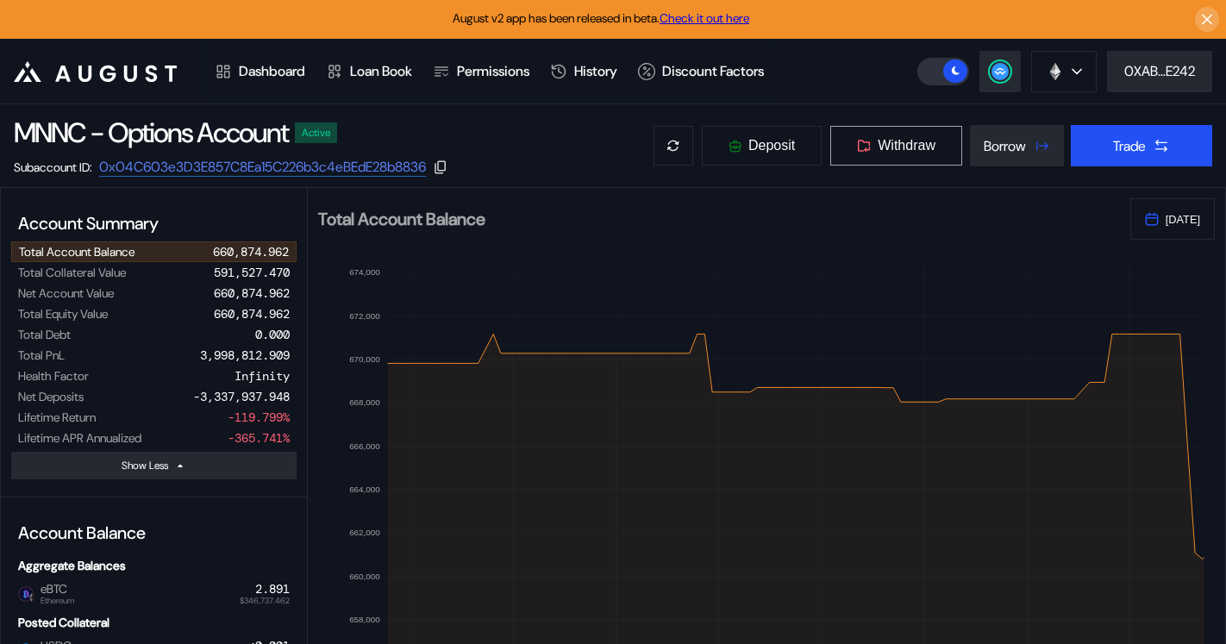
click at [898, 147] on span "Withdraw" at bounding box center [907, 146] width 58 height 16
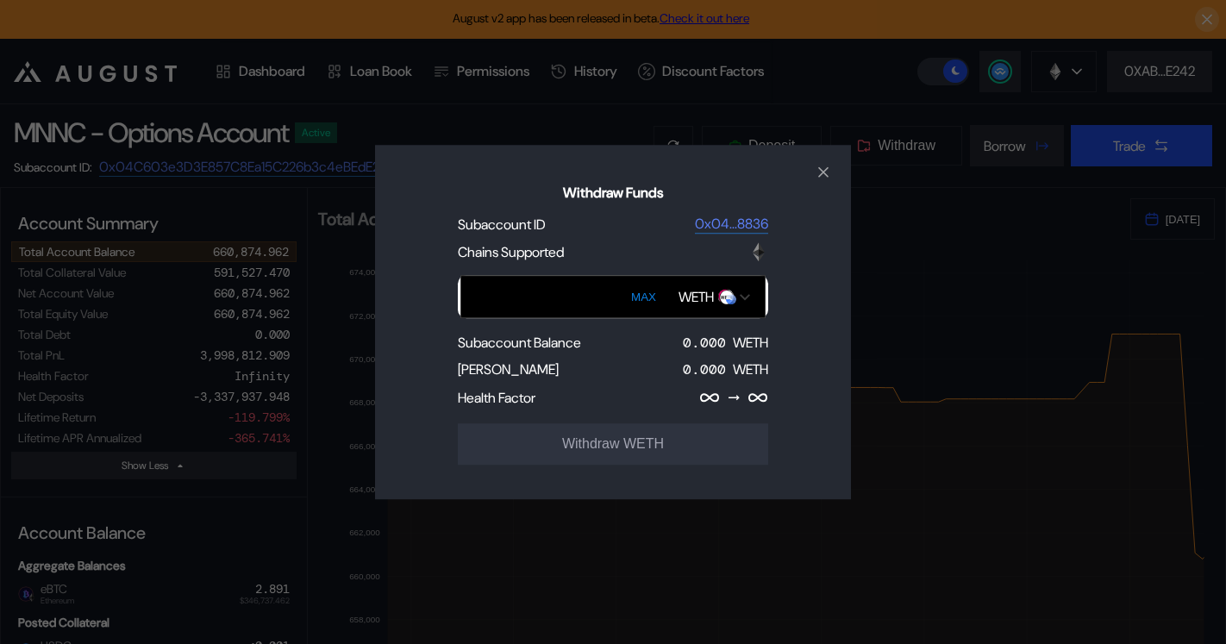
click at [742, 299] on img "Open menu for selecting token for payment" at bounding box center [745, 297] width 10 height 8
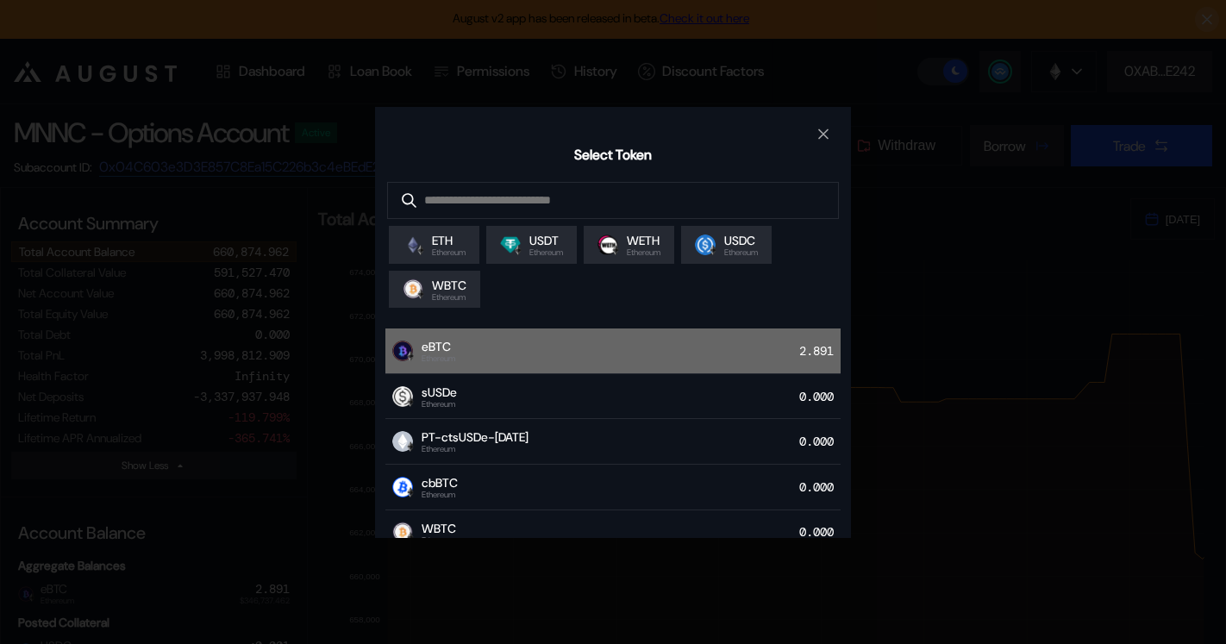
click at [440, 347] on span "eBTC" at bounding box center [439, 347] width 34 height 16
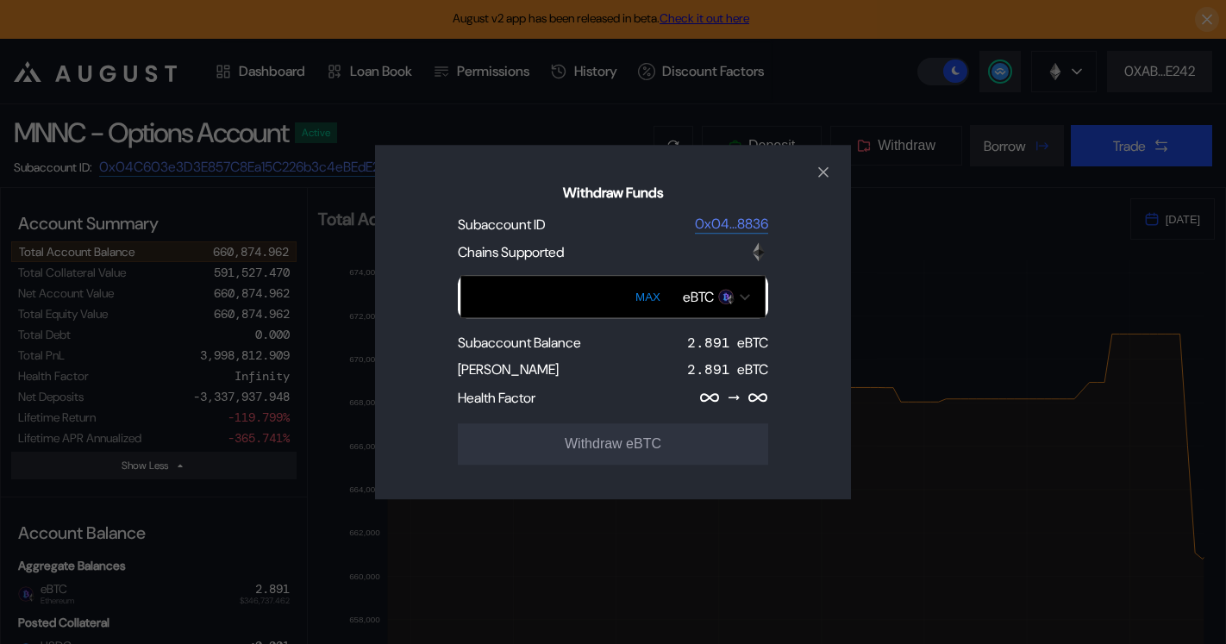
click at [658, 297] on button "MAX" at bounding box center [647, 297] width 35 height 40
type input "**********"
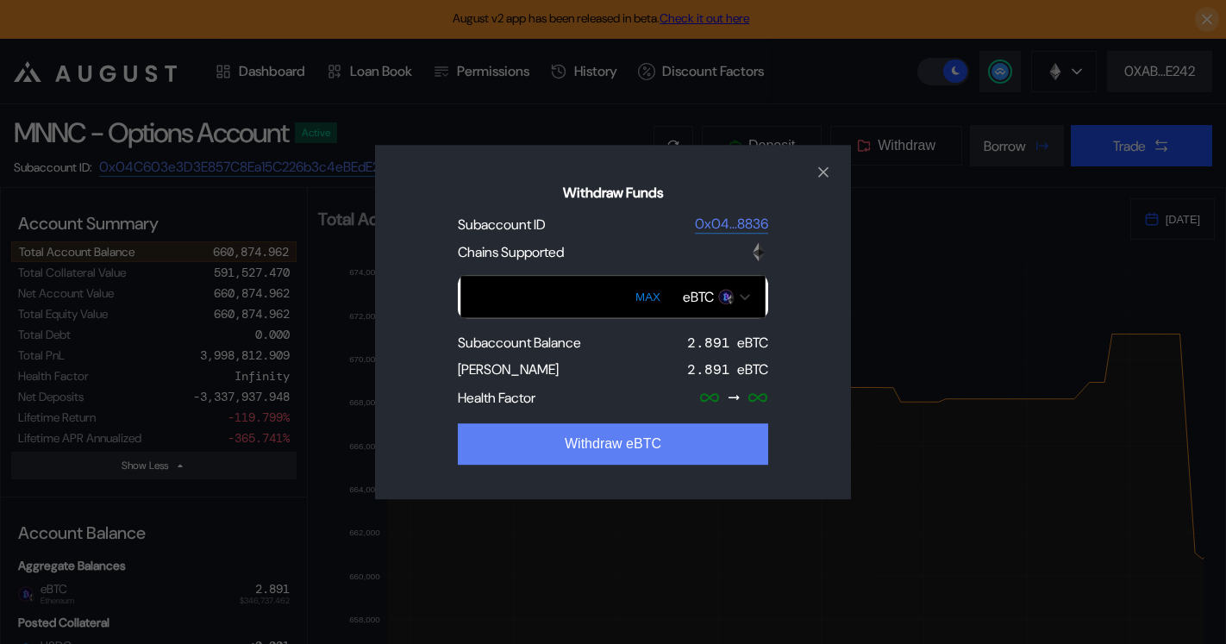
click at [602, 447] on button "Withdraw eBTC" at bounding box center [613, 443] width 310 height 41
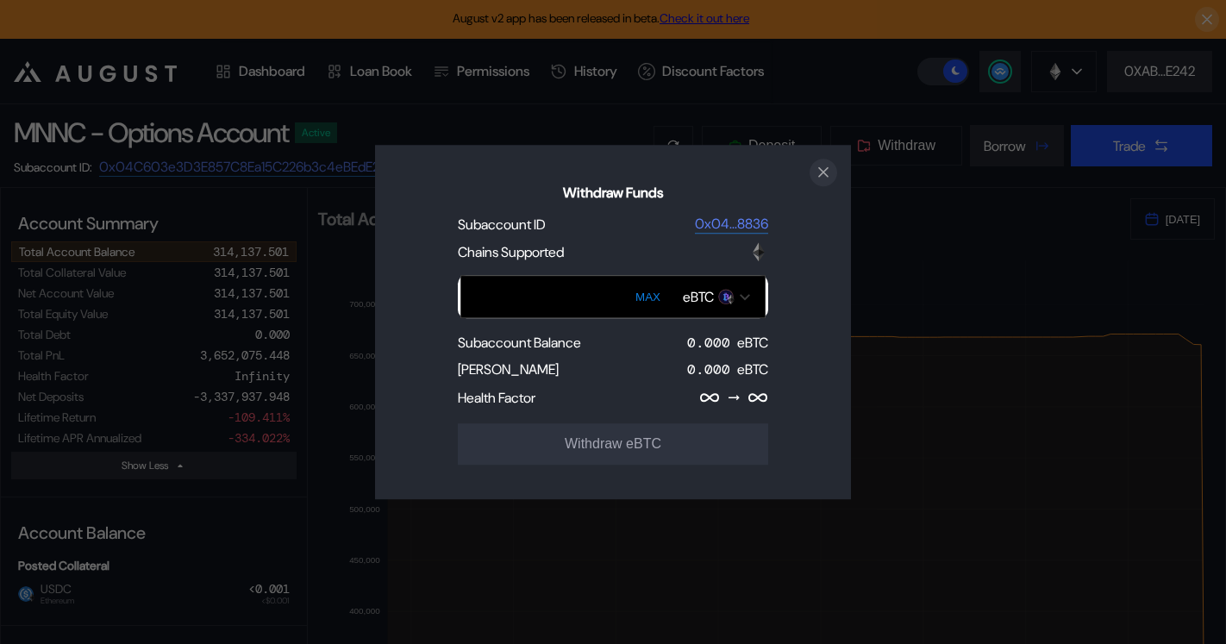
click at [823, 172] on icon "close modal" at bounding box center [823, 172] width 9 height 9
